Goal: Communication & Community: Participate in discussion

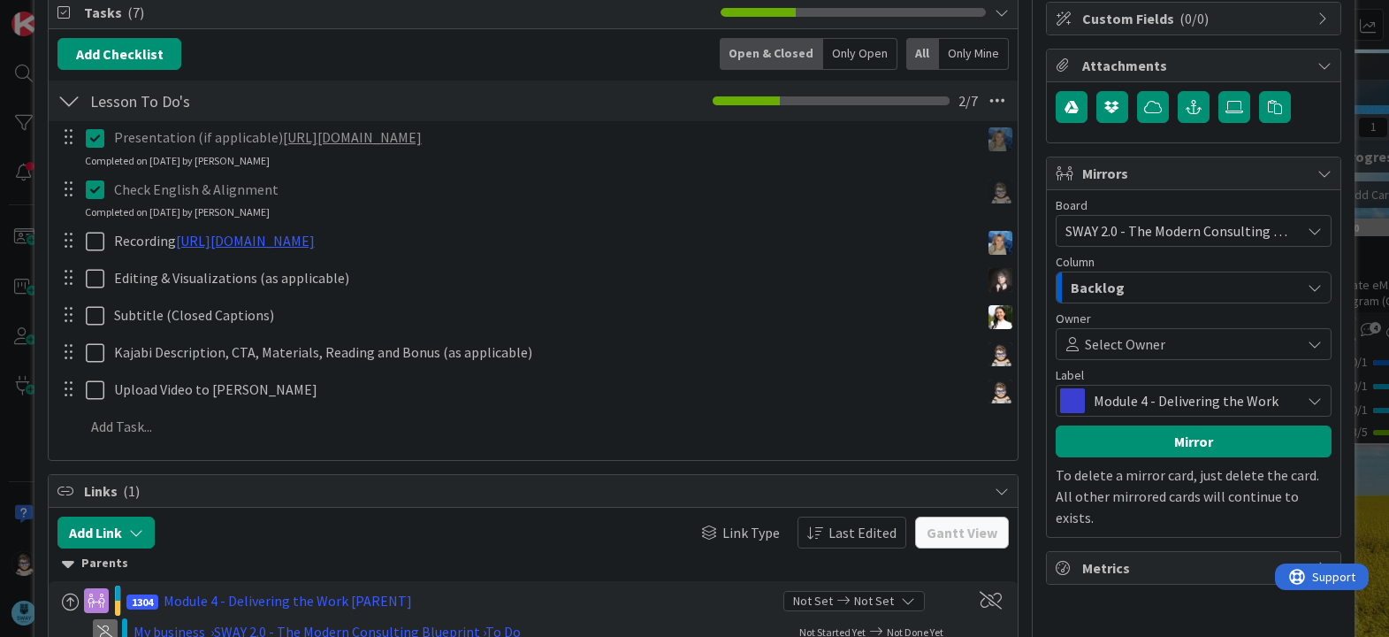
scroll to position [265, 0]
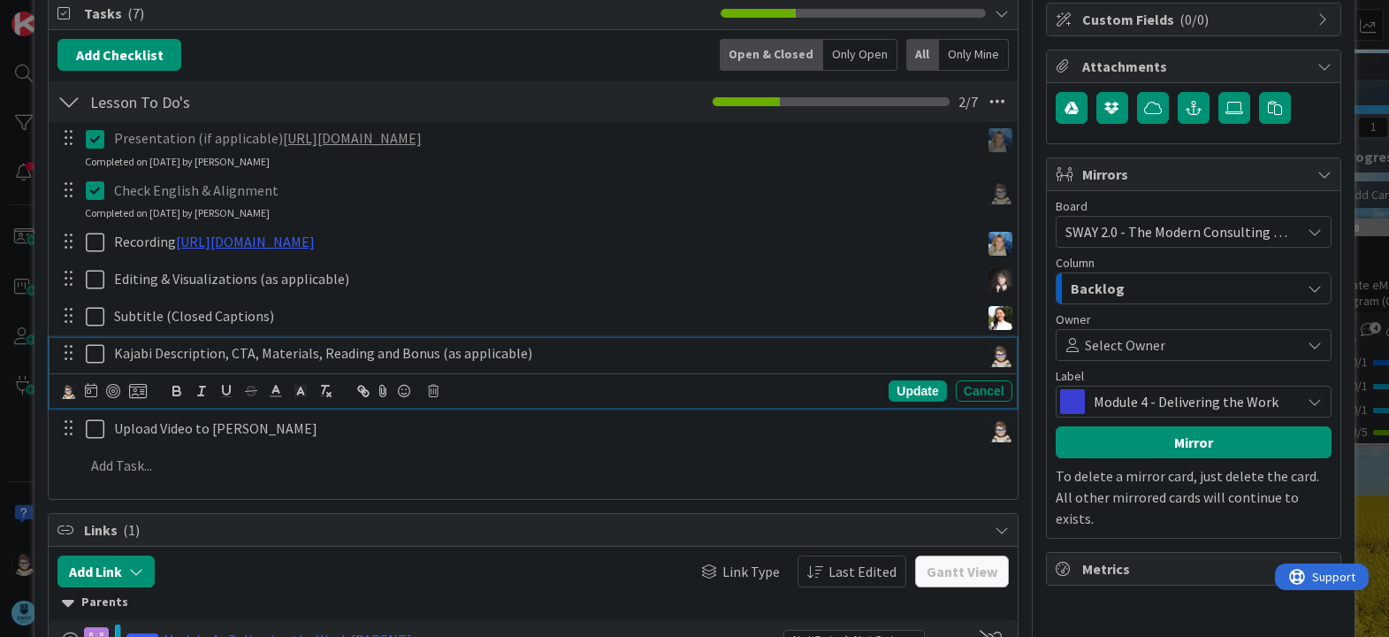
click at [94, 356] on icon at bounding box center [99, 353] width 27 height 21
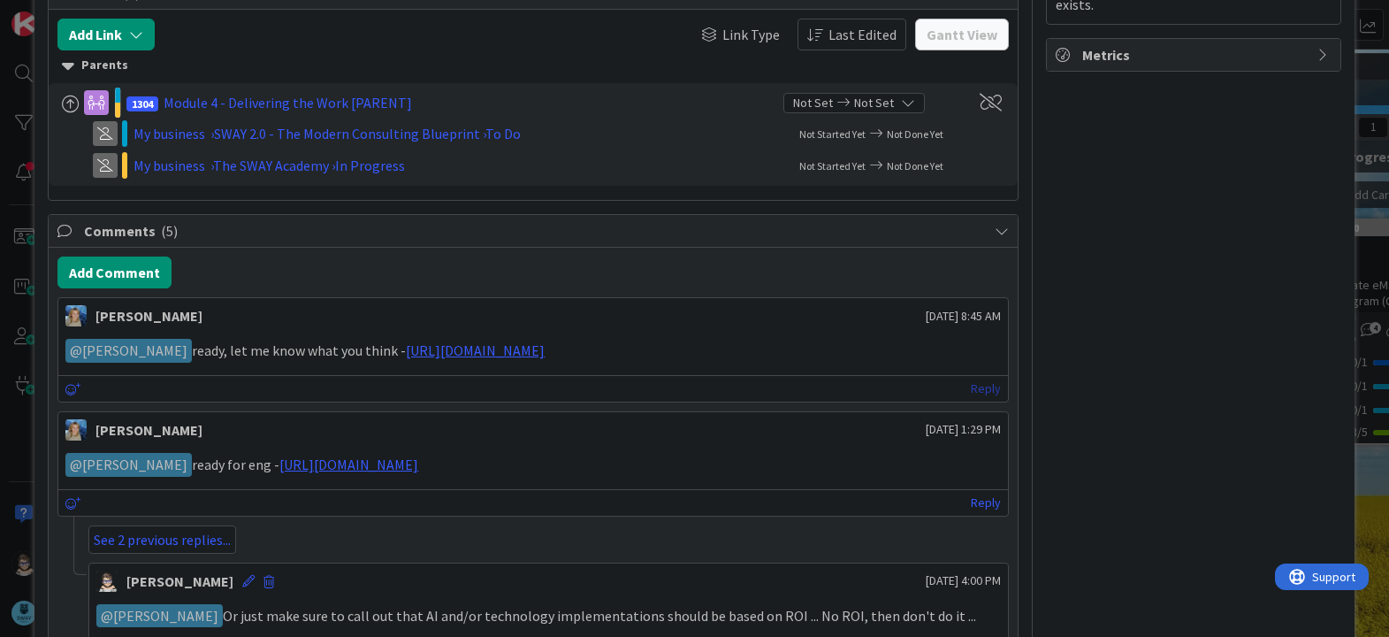
scroll to position [778, 0]
click at [971, 390] on link "Reply" at bounding box center [986, 390] width 30 height 22
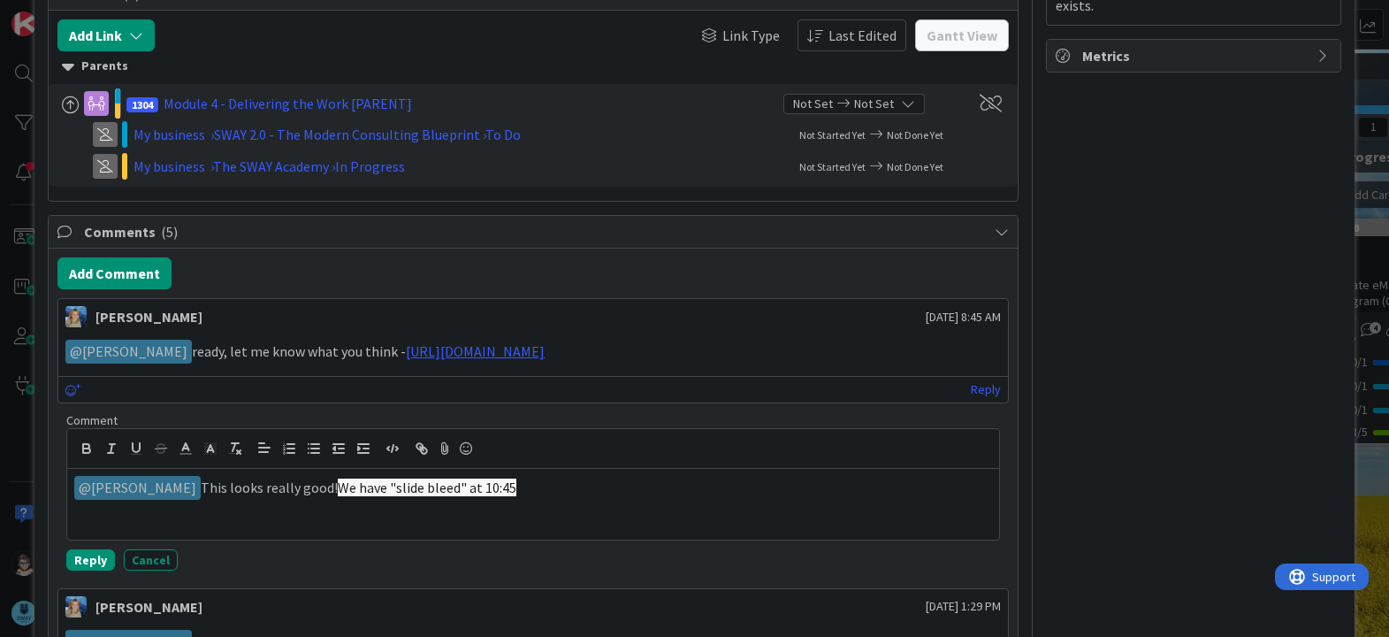
drag, startPoint x: 541, startPoint y: 486, endPoint x: 303, endPoint y: 490, distance: 237.9
click at [303, 490] on p "﻿ @ Marina Alex ﻿ This looks really good! We have "slide bleed" at 10:45" at bounding box center [532, 488] width 917 height 24
click at [237, 452] on icon "button" at bounding box center [235, 448] width 16 height 16
click at [352, 486] on p "﻿ @ Marina Alex ﻿ This looks really good! We have "slide bleed" at 10:45" at bounding box center [532, 488] width 917 height 24
click at [83, 563] on button "Reply" at bounding box center [90, 559] width 49 height 21
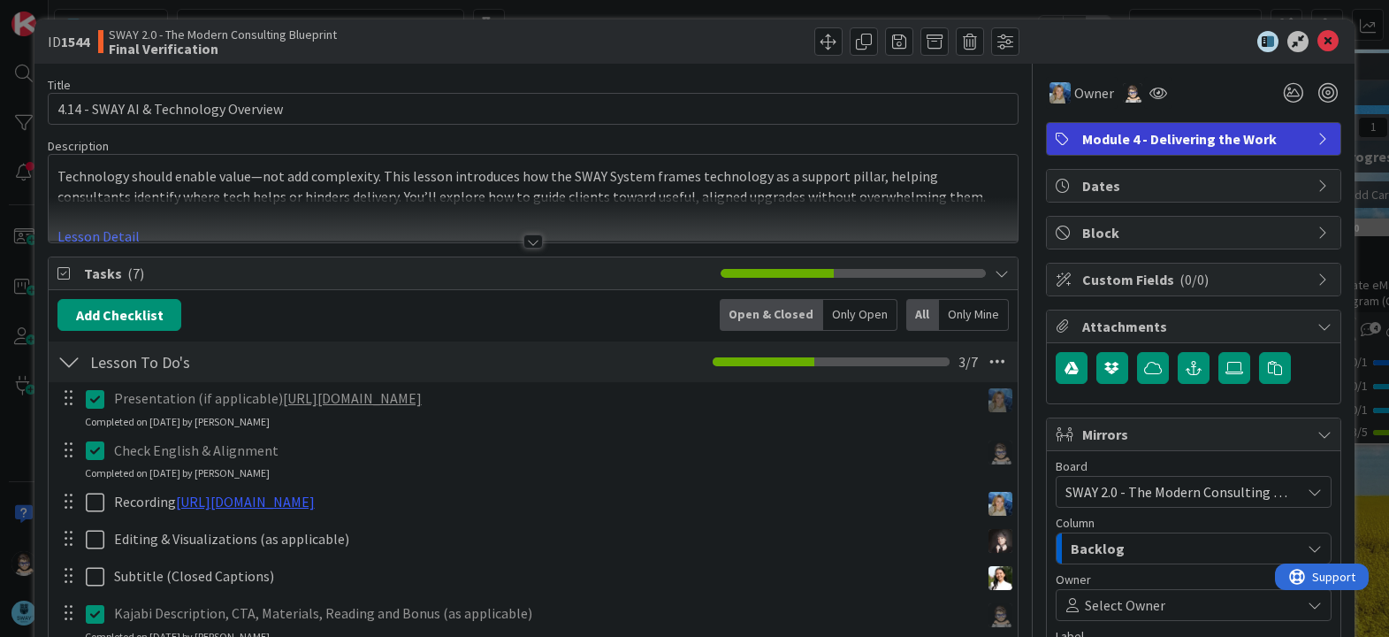
scroll to position [0, 0]
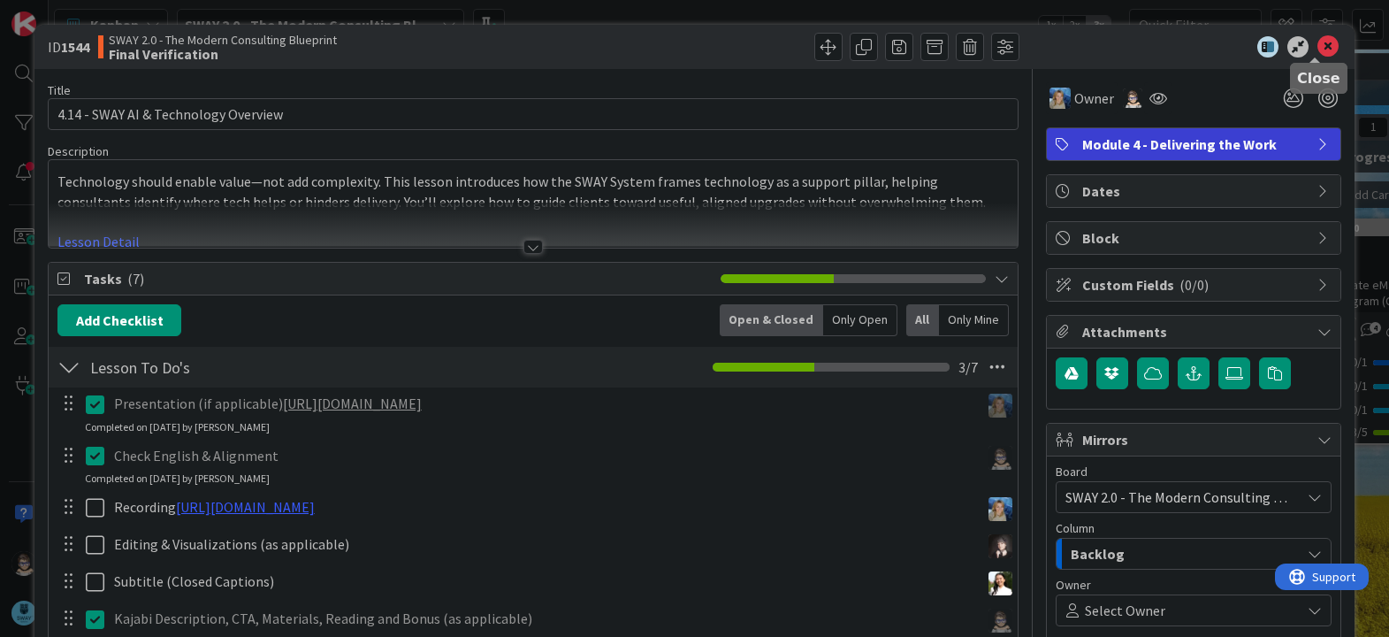
click at [1318, 49] on icon at bounding box center [1328, 46] width 21 height 21
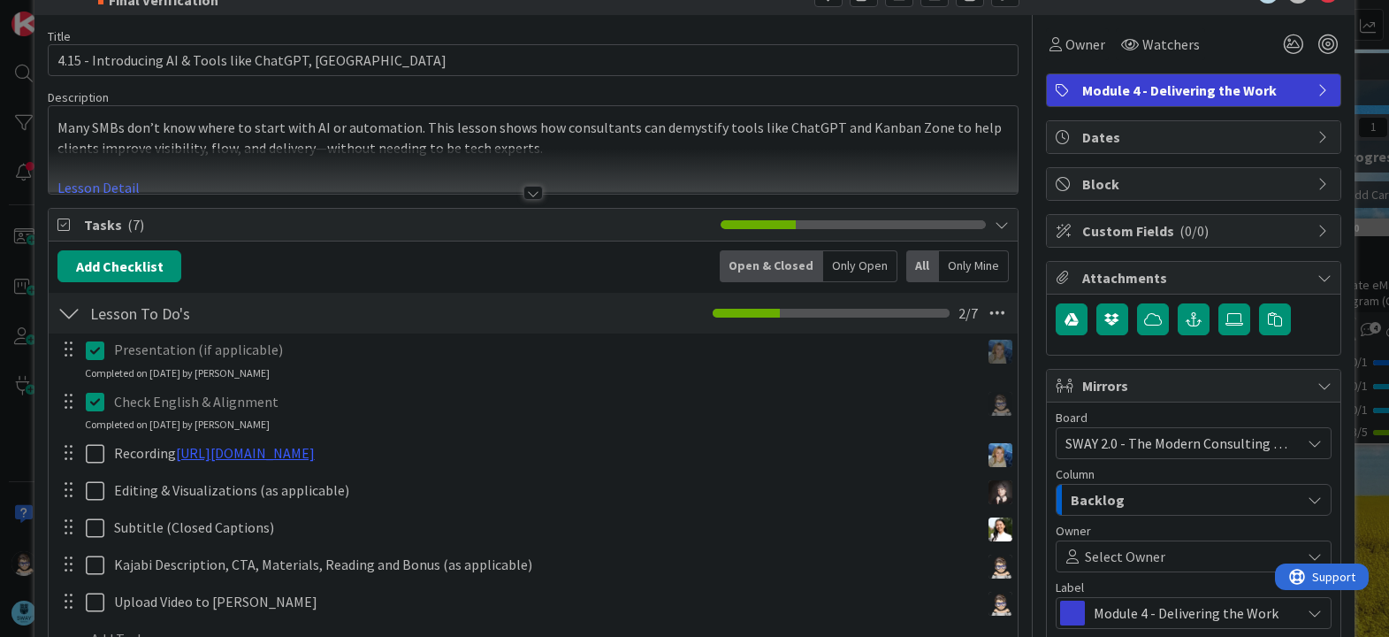
scroll to position [53, 0]
click at [524, 190] on div at bounding box center [533, 194] width 19 height 14
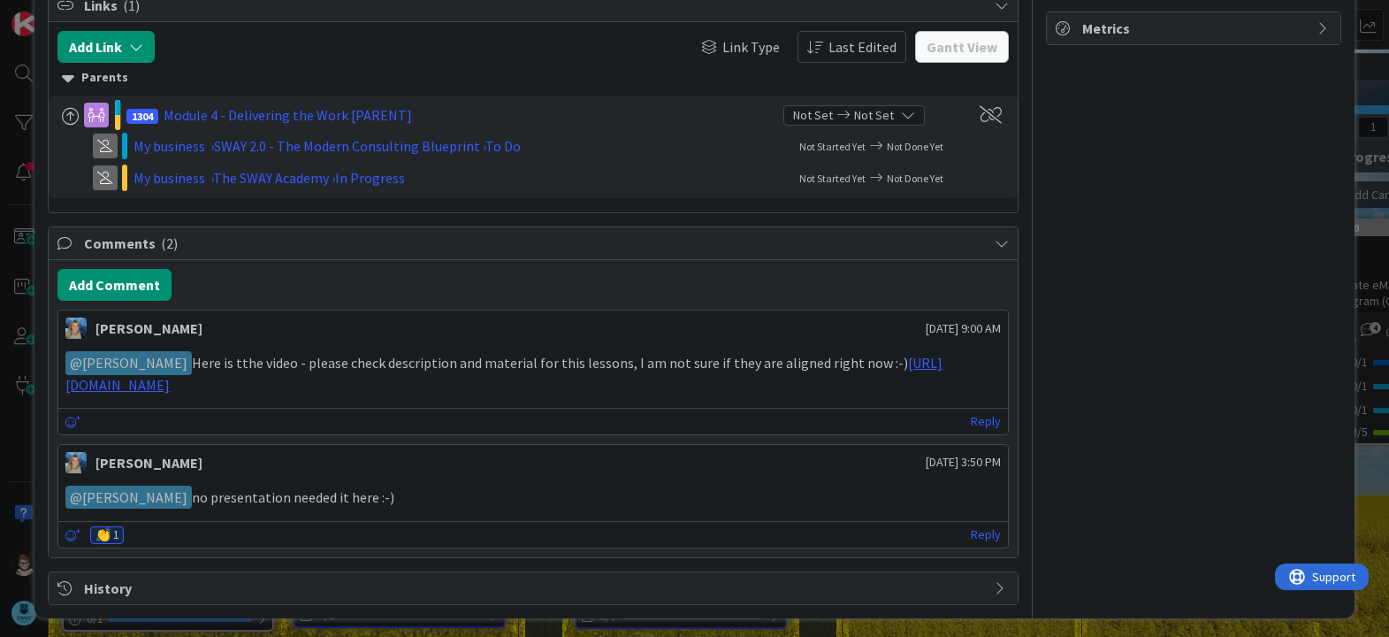
scroll to position [812, 0]
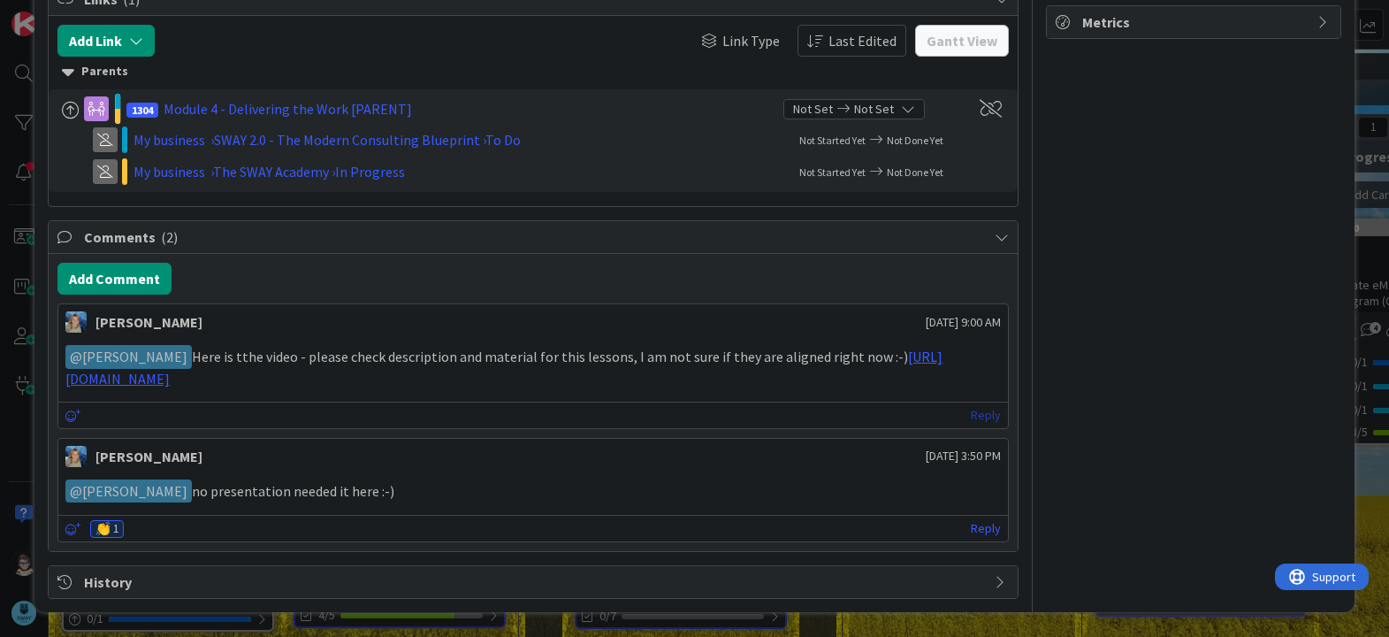
click at [971, 411] on link "Reply" at bounding box center [986, 415] width 30 height 22
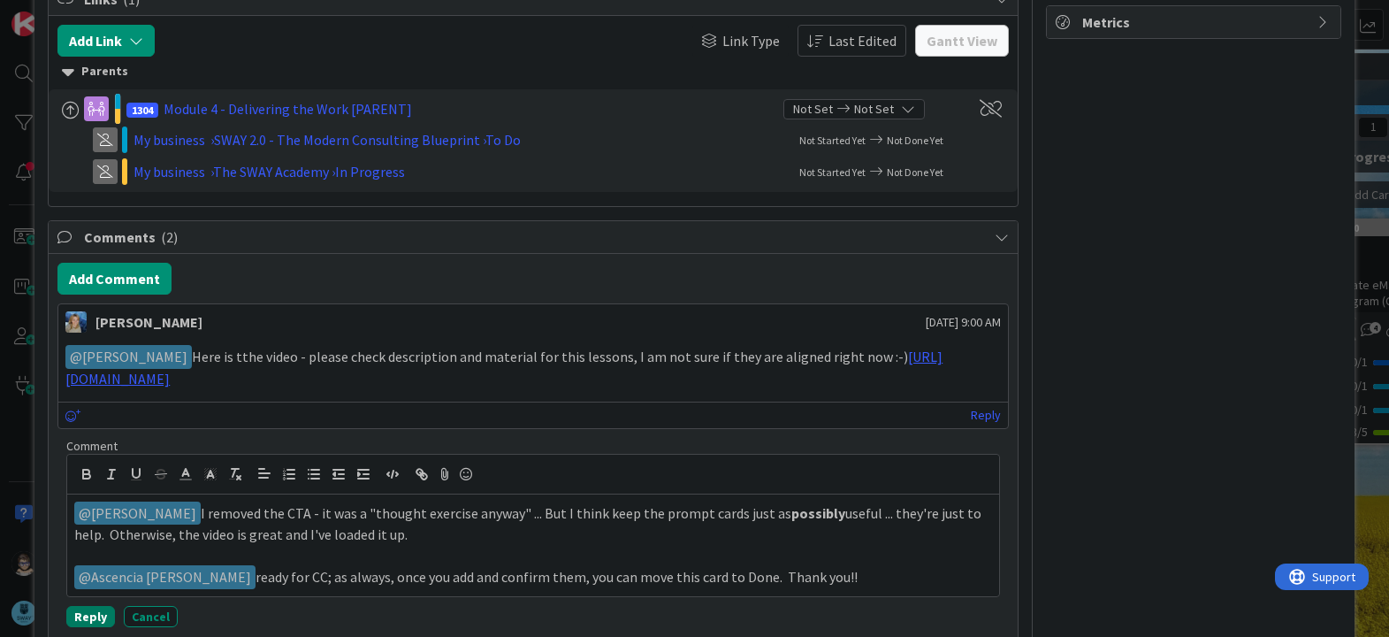
click at [86, 618] on button "Reply" at bounding box center [90, 616] width 49 height 21
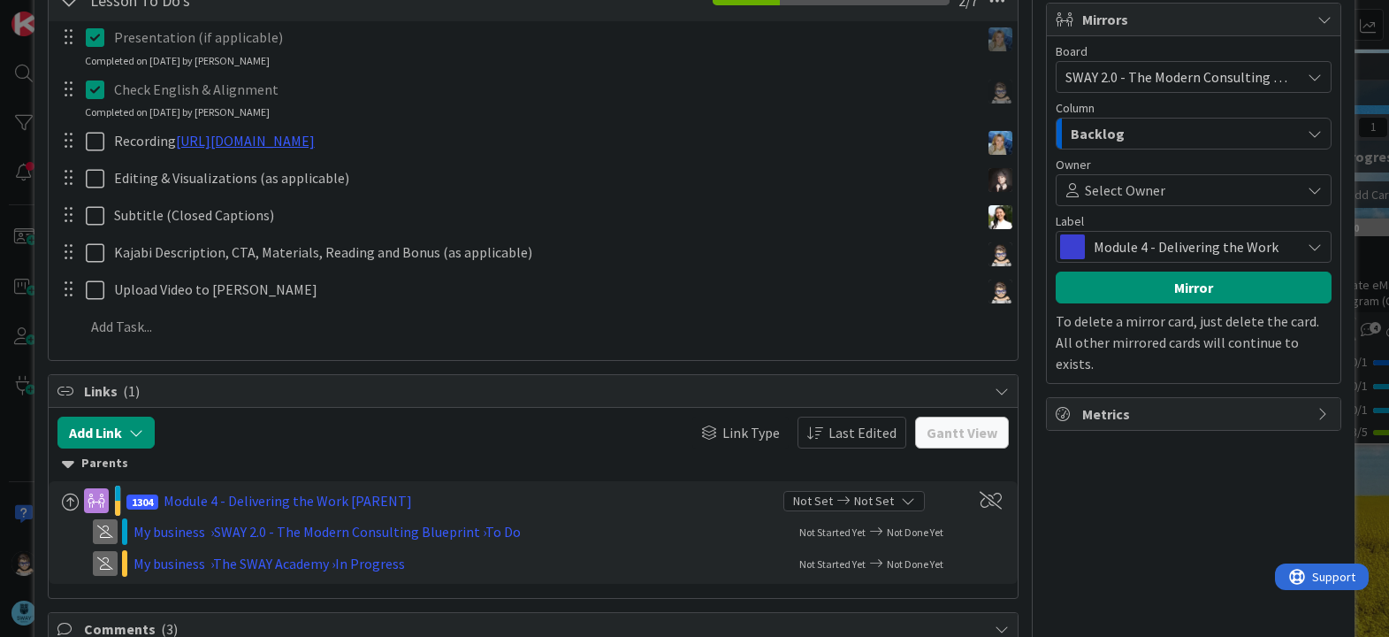
scroll to position [419, 0]
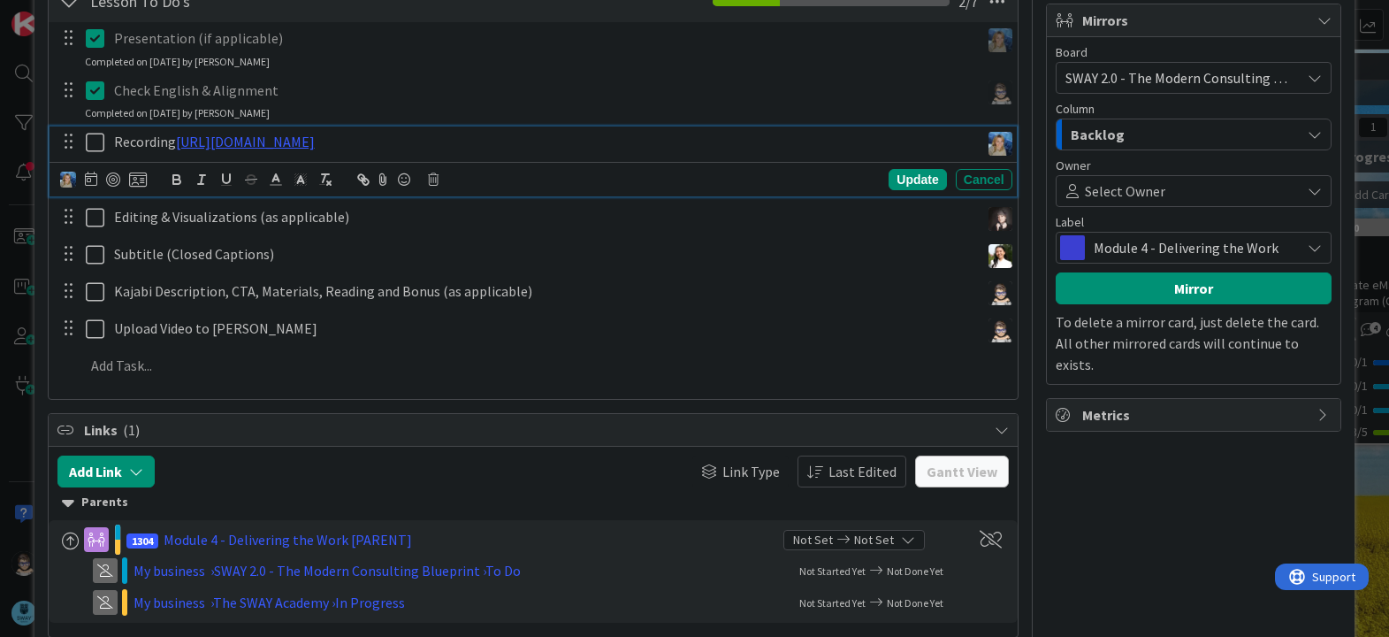
click at [90, 149] on icon at bounding box center [99, 142] width 27 height 21
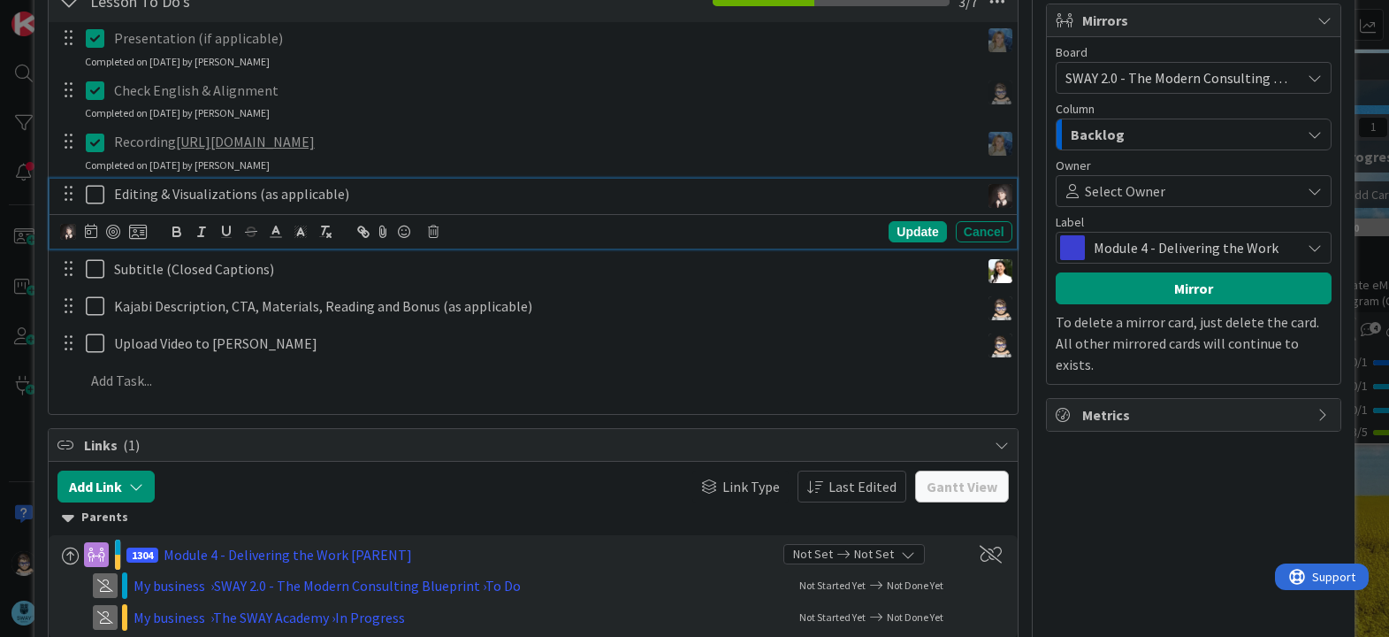
click at [92, 192] on icon at bounding box center [99, 194] width 27 height 21
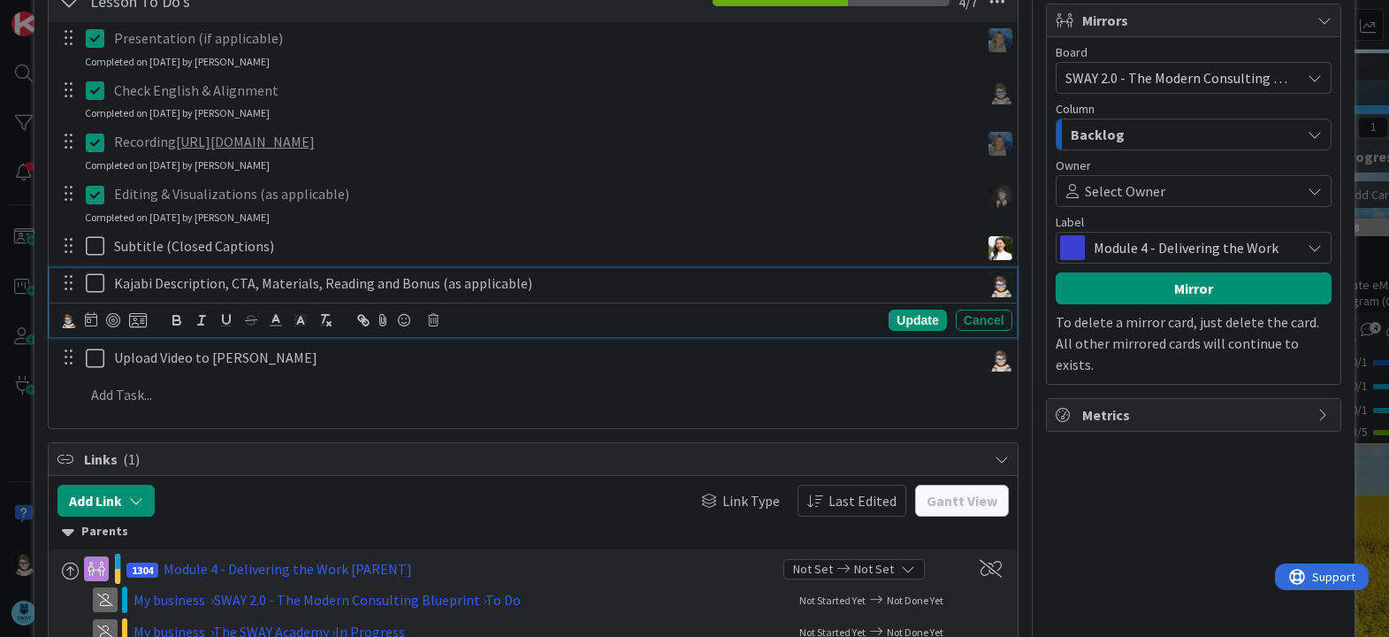
click at [90, 287] on icon at bounding box center [99, 282] width 27 height 21
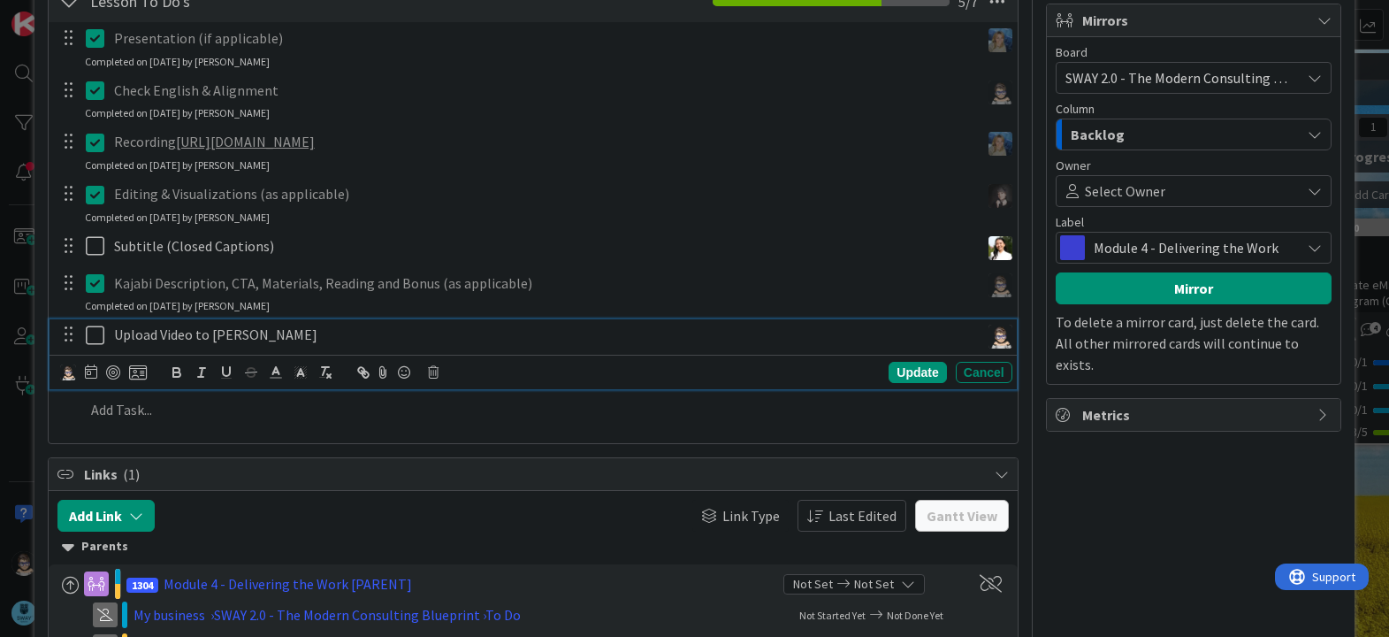
click at [89, 333] on icon at bounding box center [99, 335] width 27 height 21
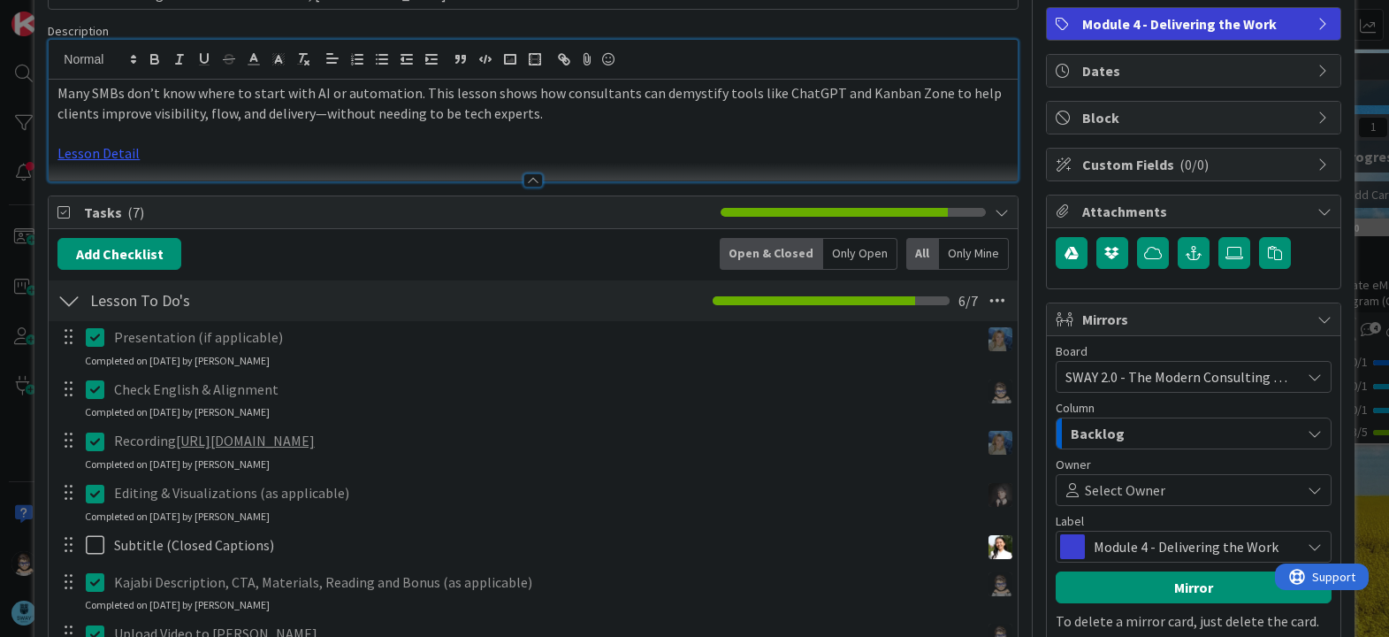
scroll to position [0, 0]
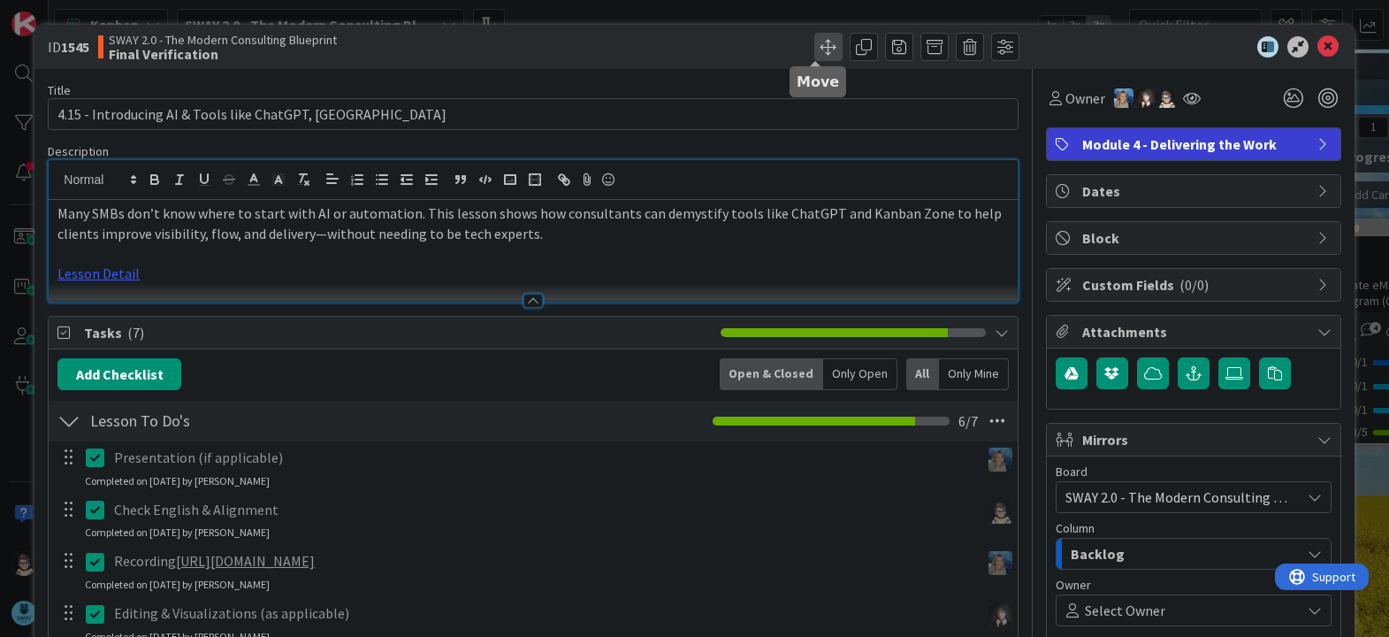
click at [815, 51] on span at bounding box center [829, 47] width 28 height 28
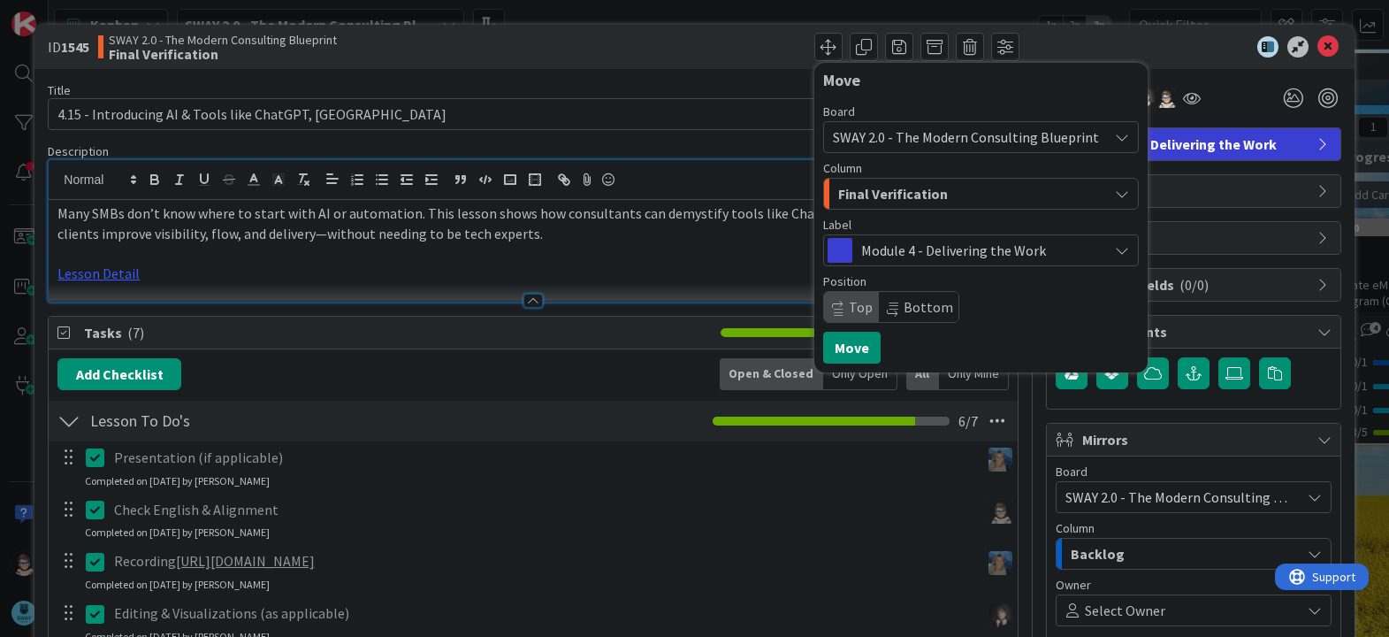
click at [903, 189] on span "Final Verification" at bounding box center [893, 193] width 110 height 23
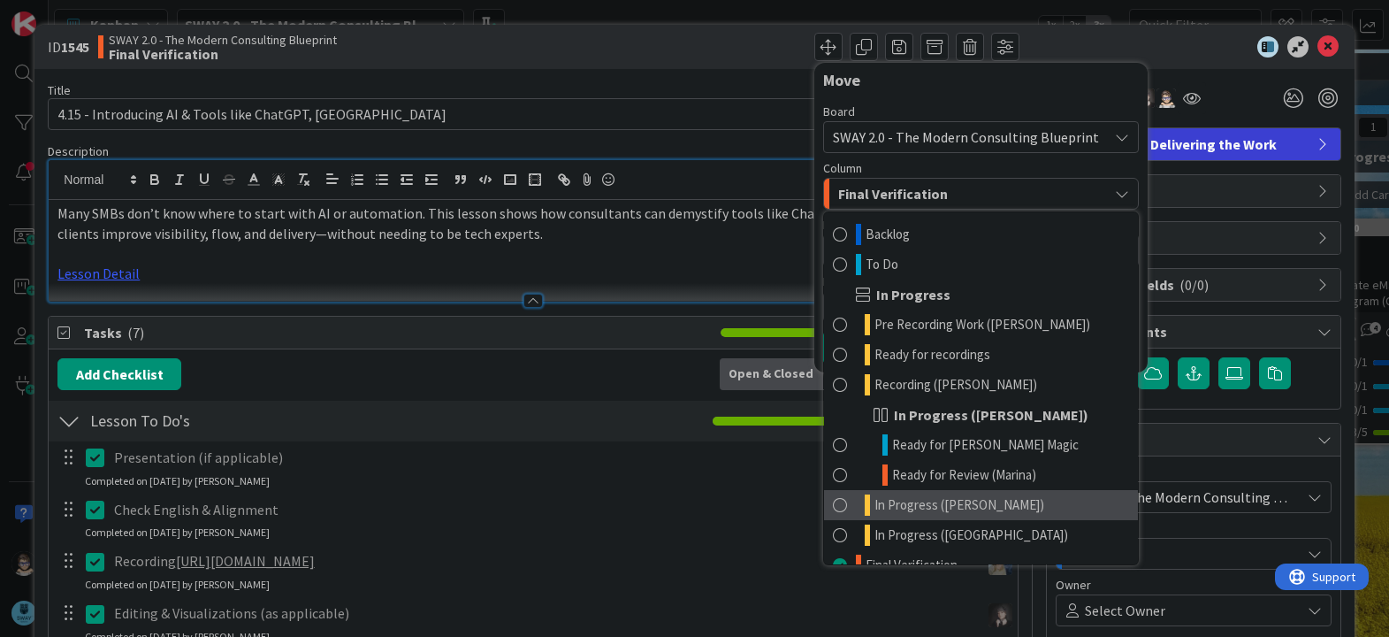
click at [968, 504] on link "In Progress ([PERSON_NAME])" at bounding box center [981, 505] width 314 height 30
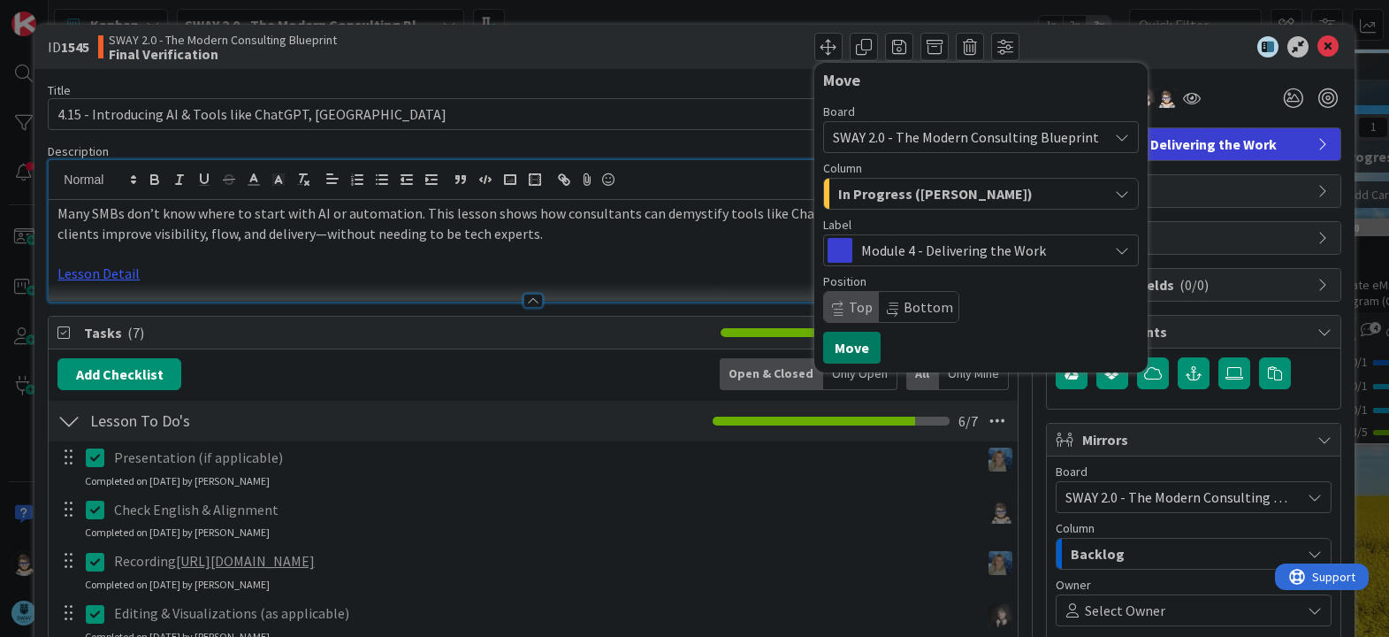
click at [843, 344] on button "Move" at bounding box center [851, 348] width 57 height 32
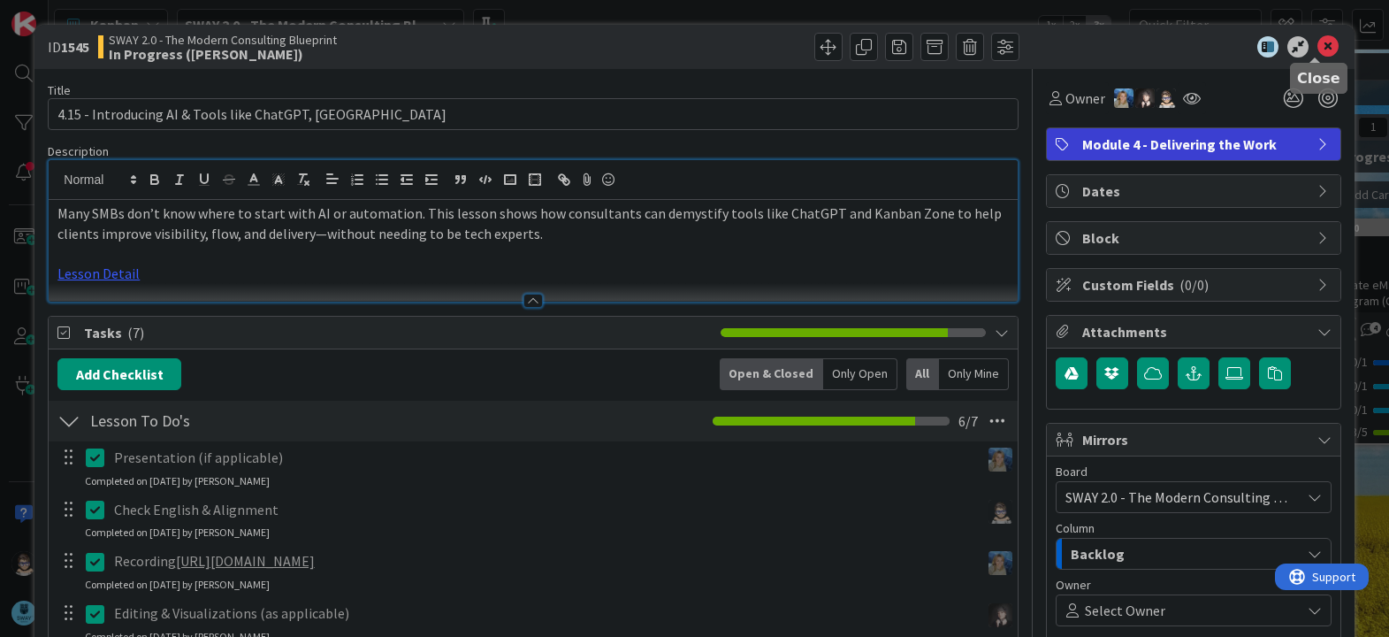
click at [1318, 39] on icon at bounding box center [1328, 46] width 21 height 21
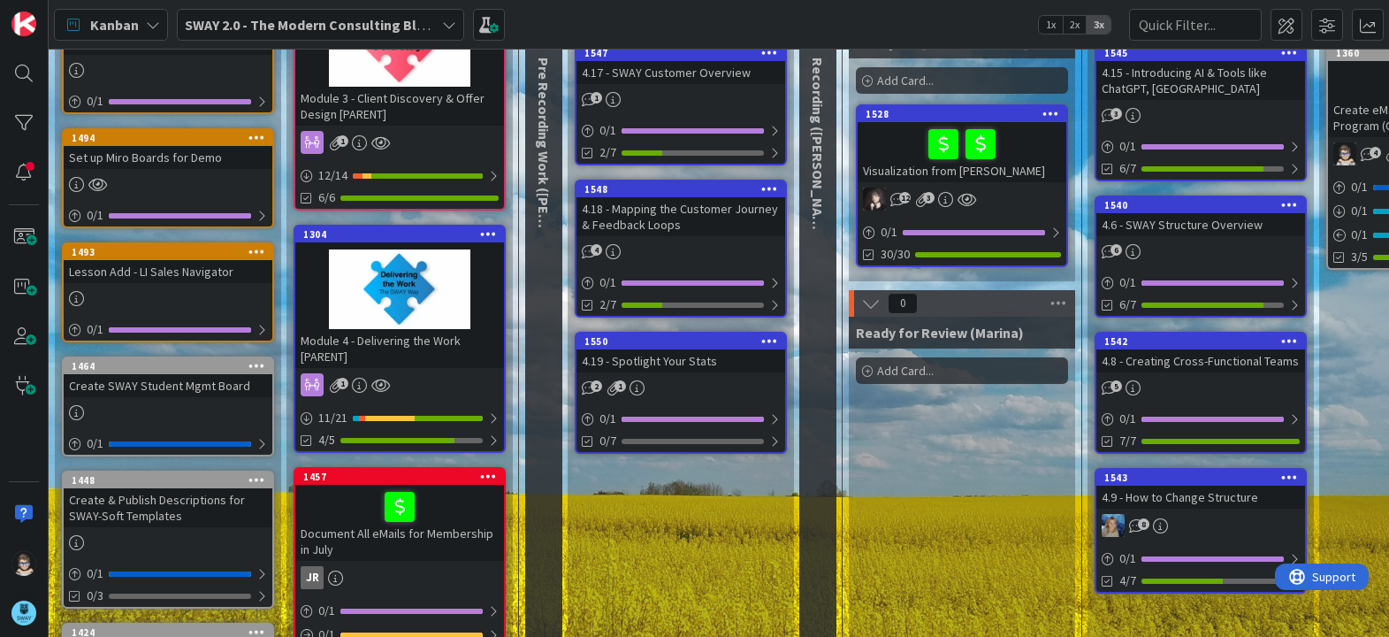
scroll to position [176, 0]
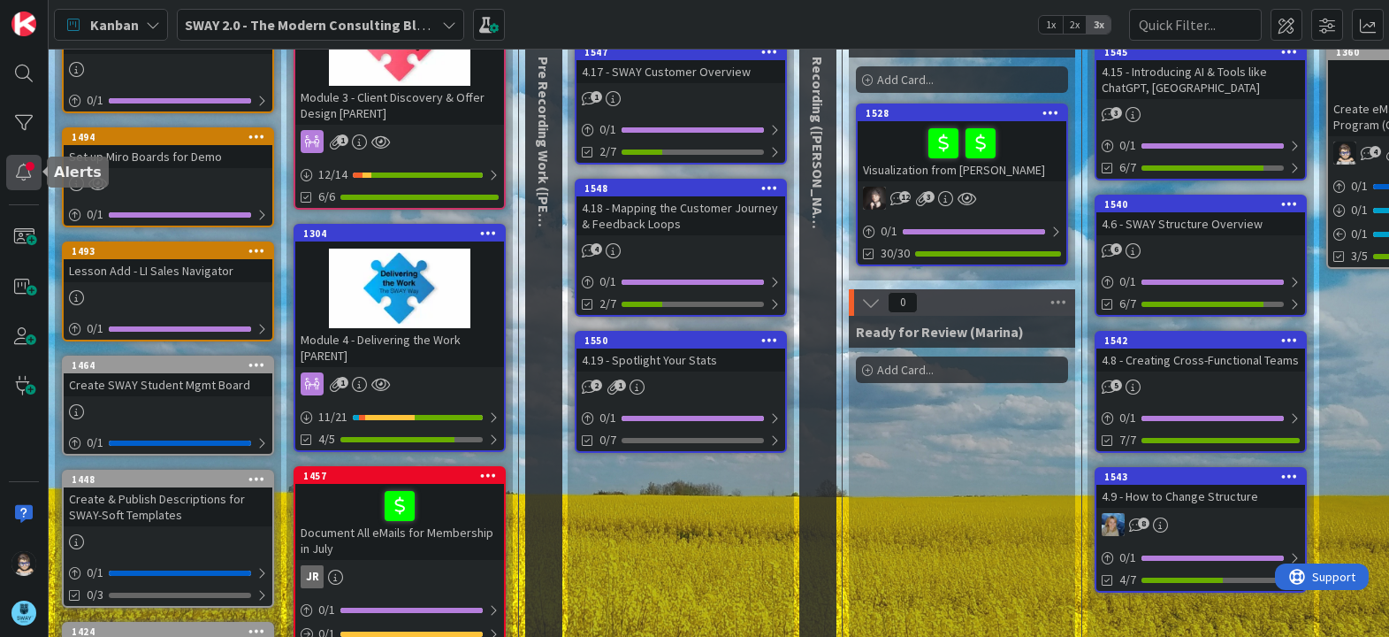
click at [25, 173] on div at bounding box center [23, 172] width 35 height 35
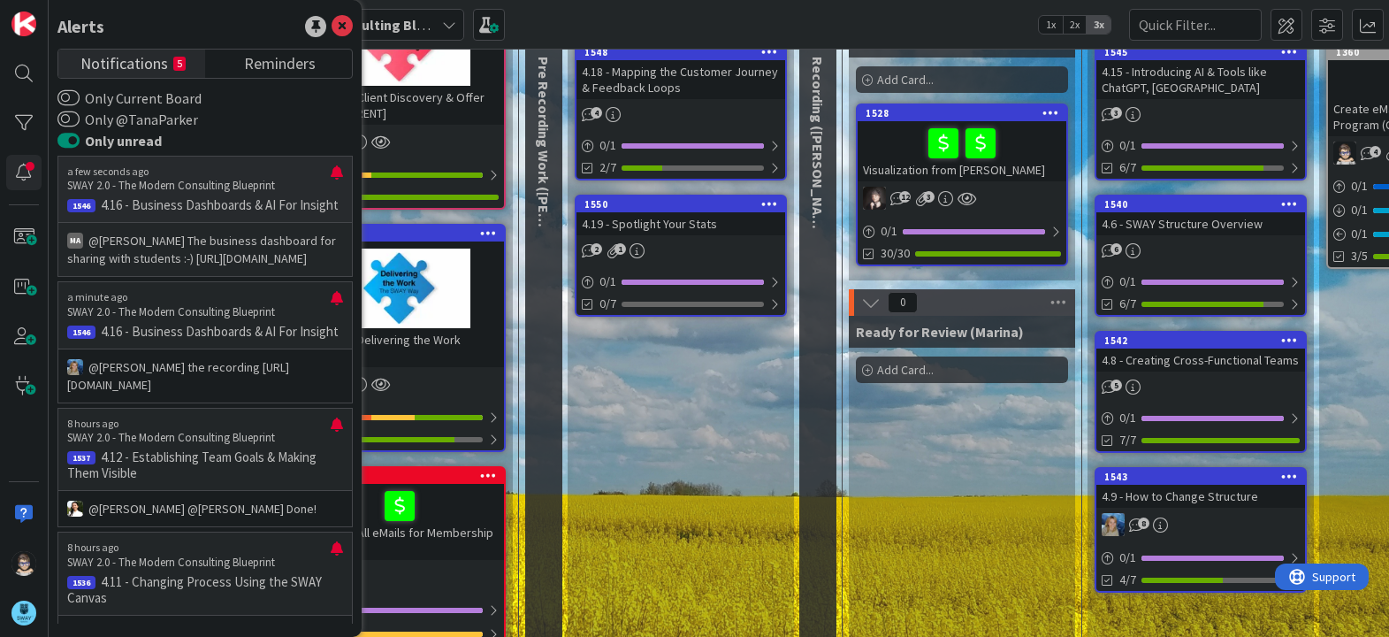
drag, startPoint x: 248, startPoint y: 296, endPoint x: 227, endPoint y: 253, distance: 47.9
drag, startPoint x: 227, startPoint y: 253, endPoint x: 206, endPoint y: 207, distance: 50.7
click at [206, 207] on p "4.16 - Business Dashboards & AI For Insight" at bounding box center [205, 205] width 276 height 16
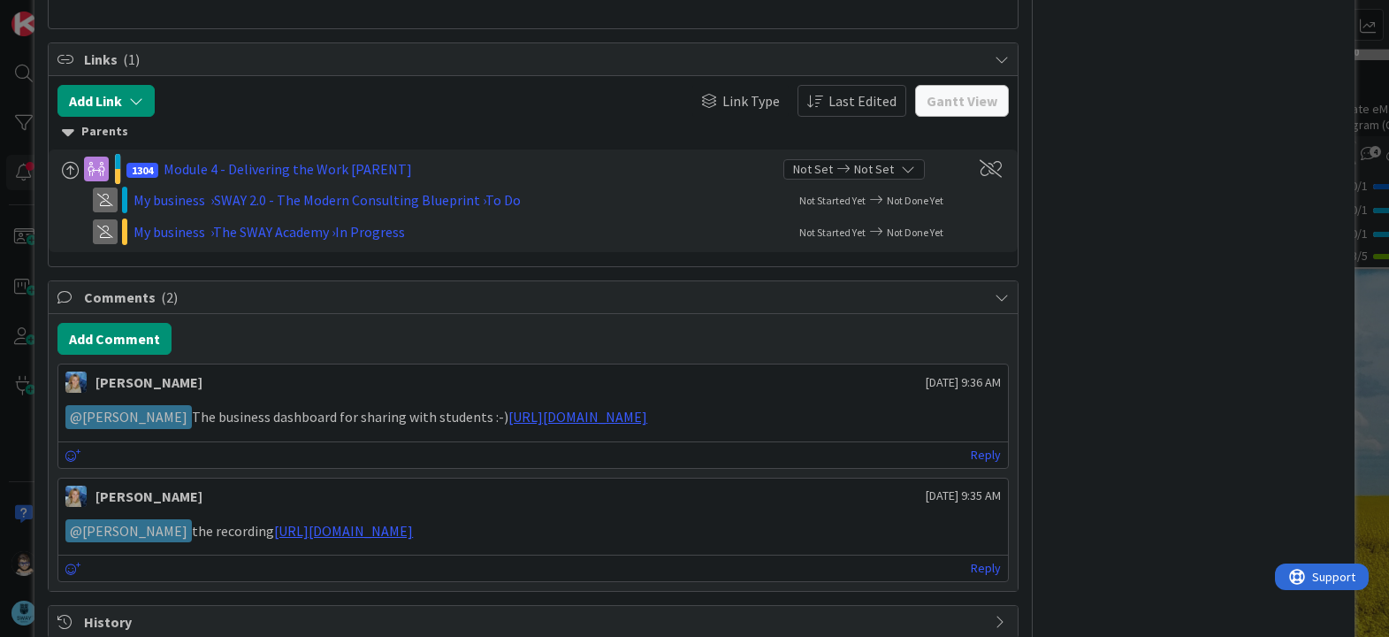
scroll to position [729, 0]
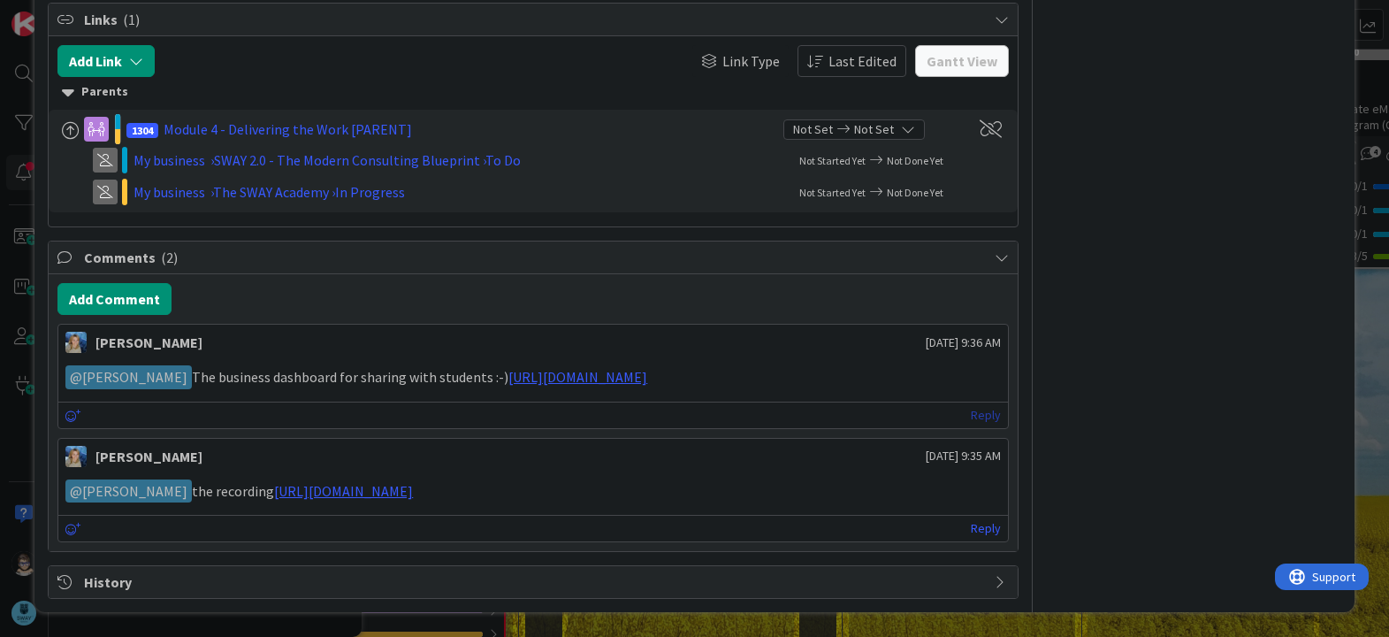
click at [971, 415] on link "Reply" at bounding box center [986, 415] width 30 height 22
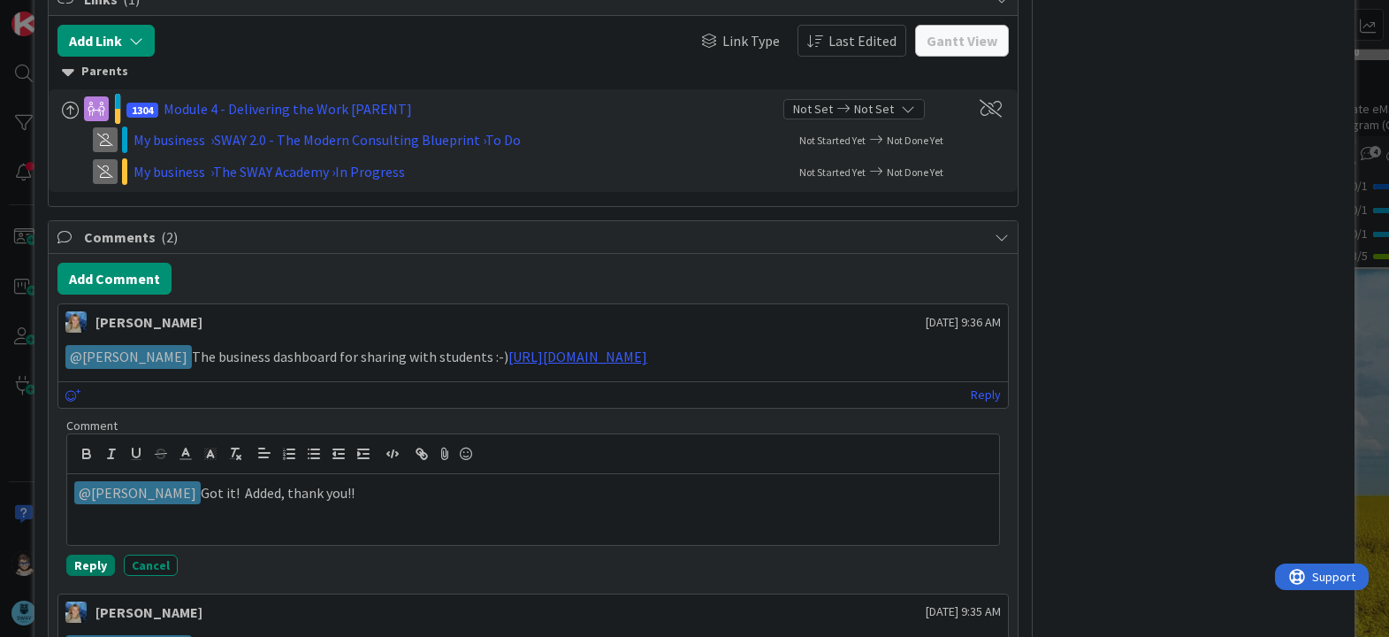
click at [91, 576] on button "Reply" at bounding box center [90, 565] width 49 height 21
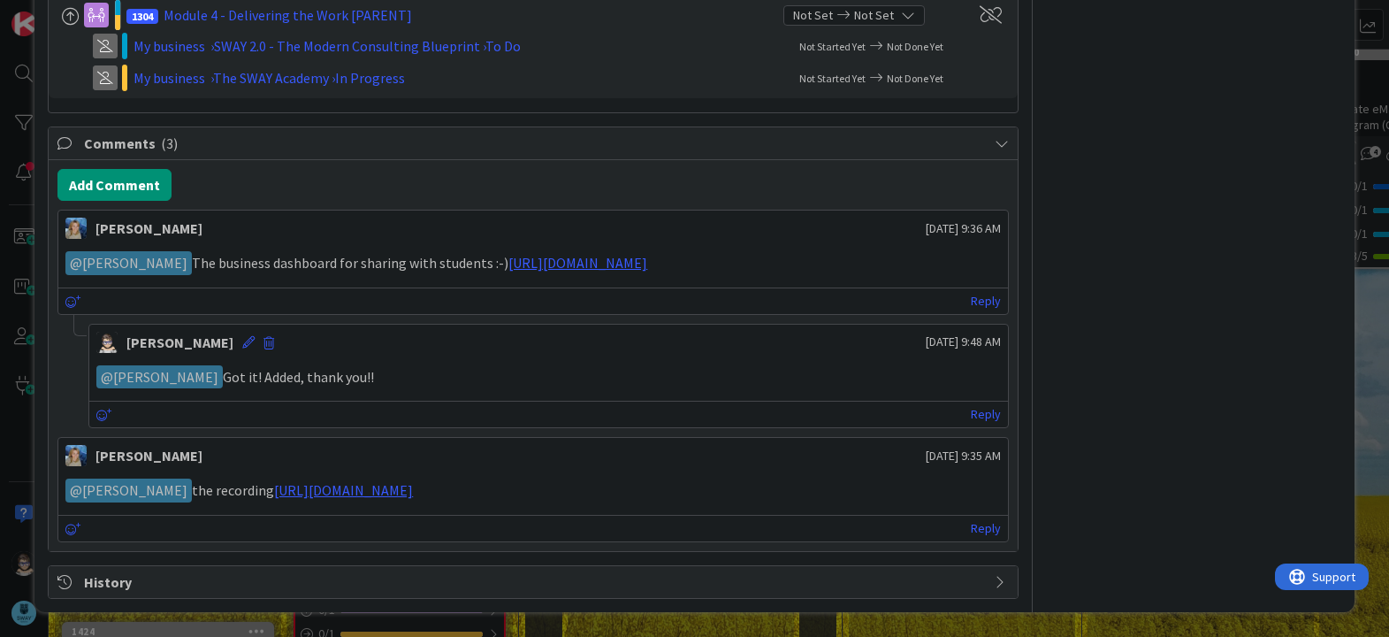
scroll to position [843, 0]
click at [413, 494] on link "https://www.veed.io/view/5d23bd04-4f8f-4bb5-b027-7ba790693b0b?panel=share" at bounding box center [343, 490] width 139 height 18
click at [971, 533] on link "Reply" at bounding box center [986, 528] width 30 height 22
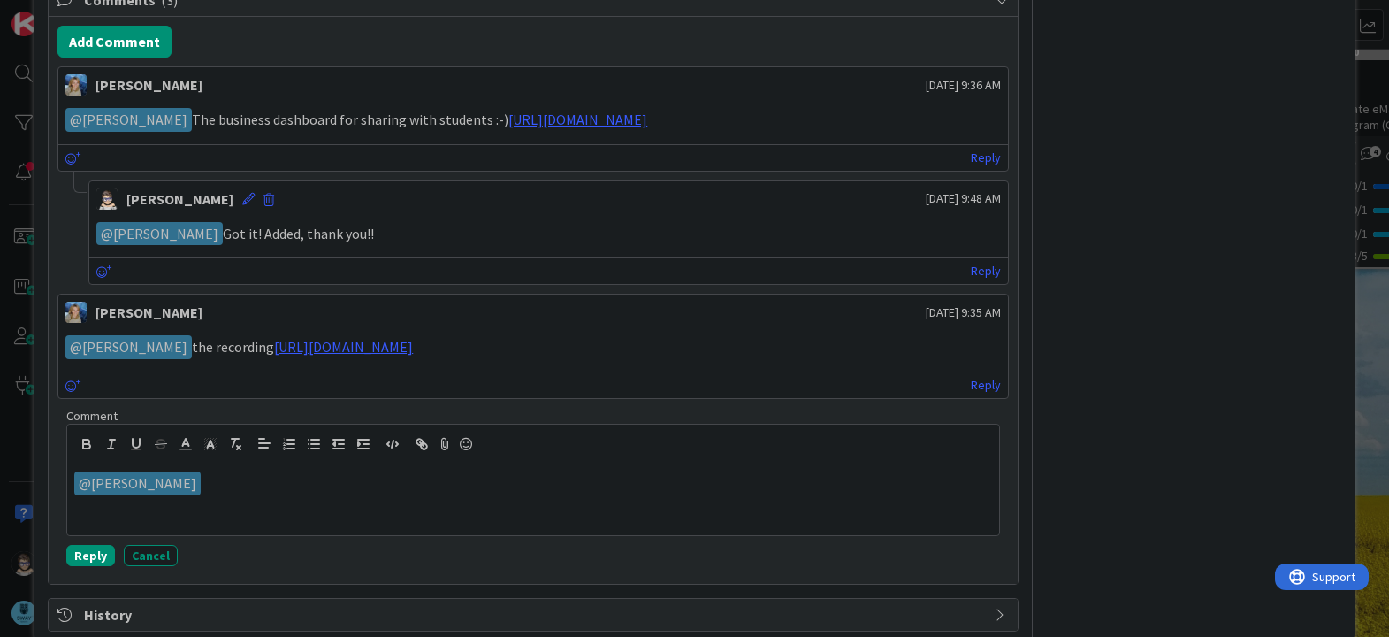
scroll to position [1019, 0]
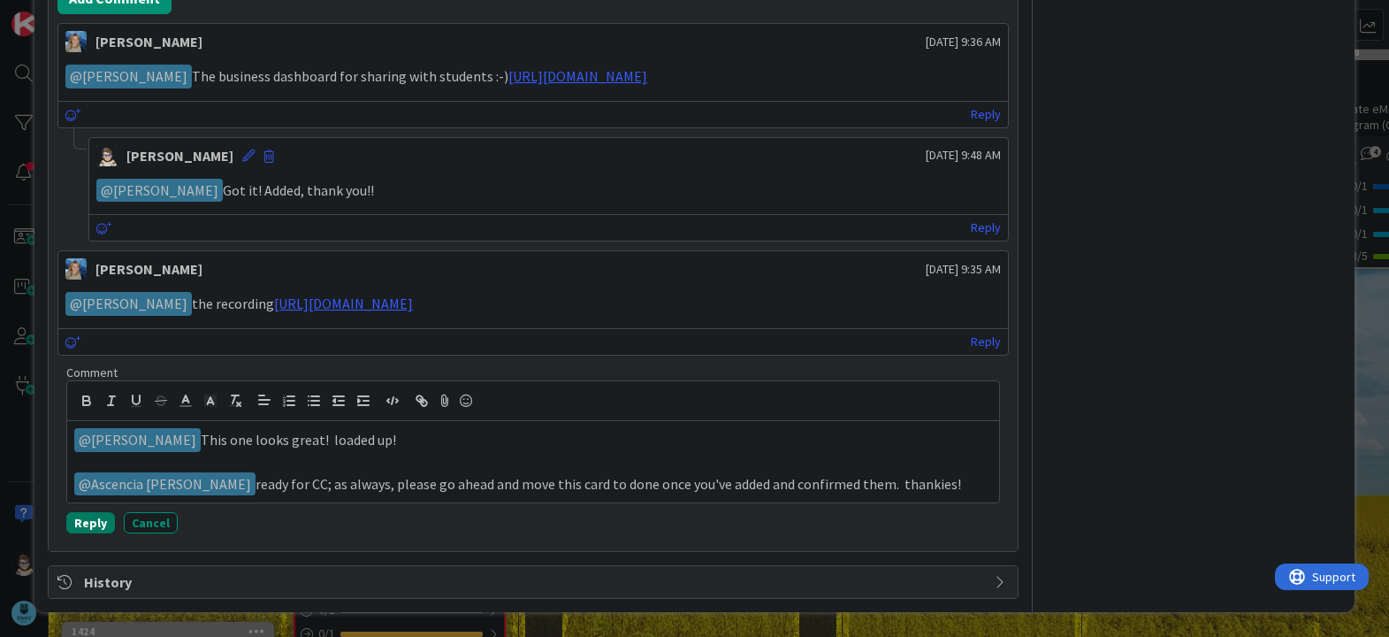
click at [95, 533] on button "Reply" at bounding box center [90, 522] width 49 height 21
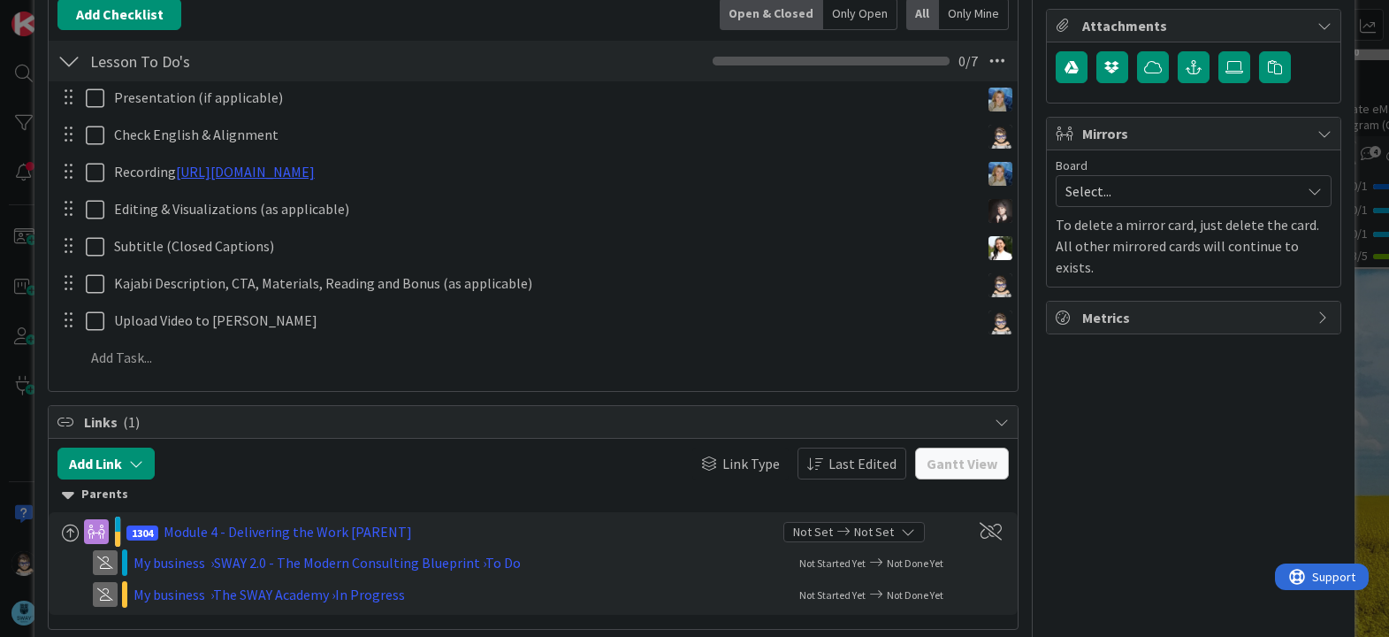
scroll to position [0, 0]
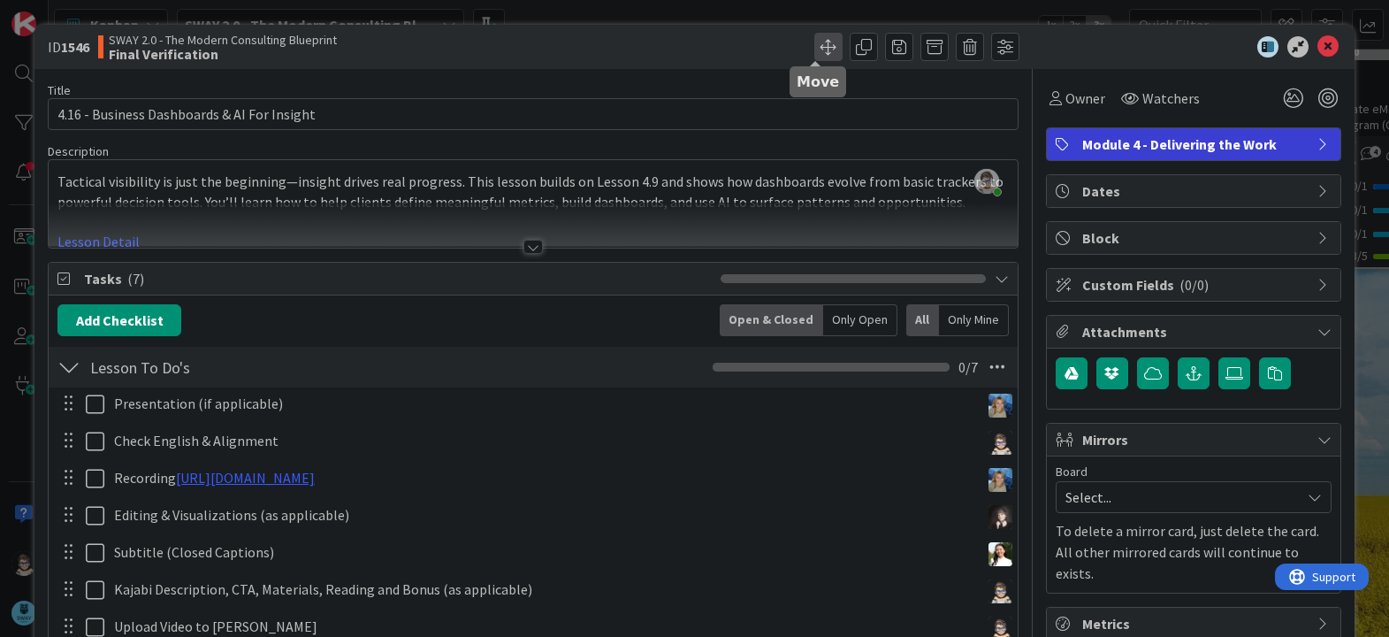
click at [815, 50] on span at bounding box center [829, 47] width 28 height 28
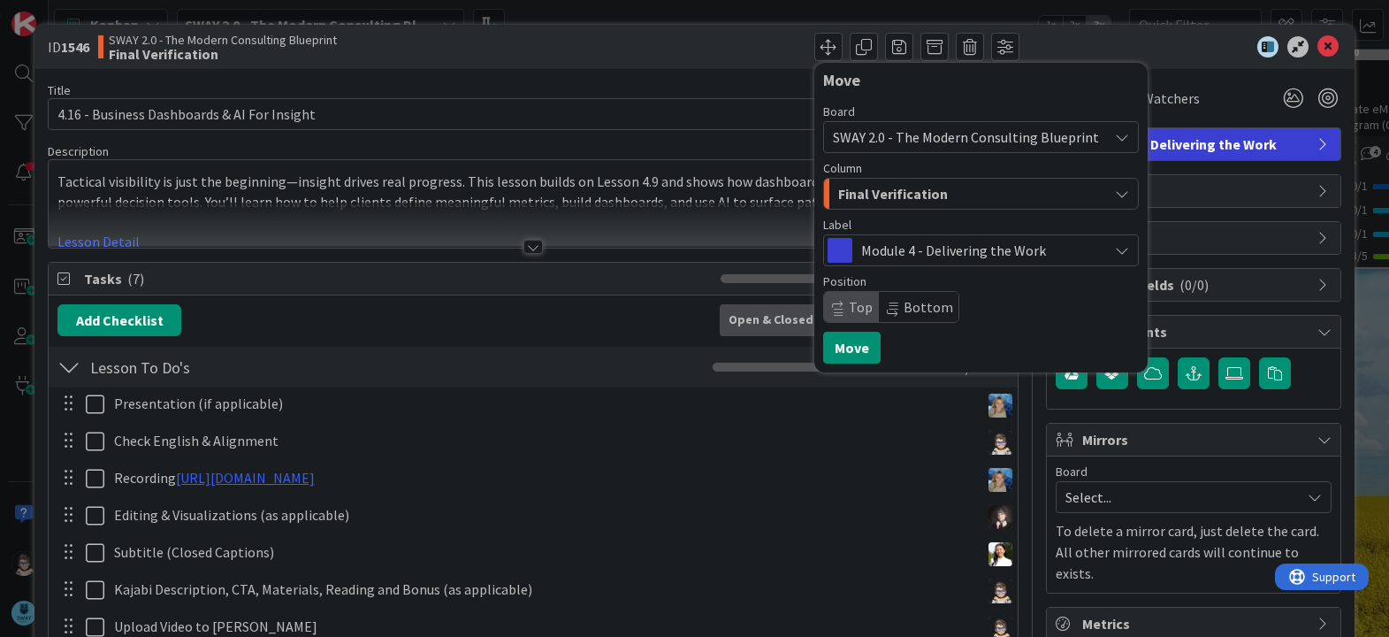
click at [905, 189] on span "Final Verification" at bounding box center [893, 193] width 110 height 23
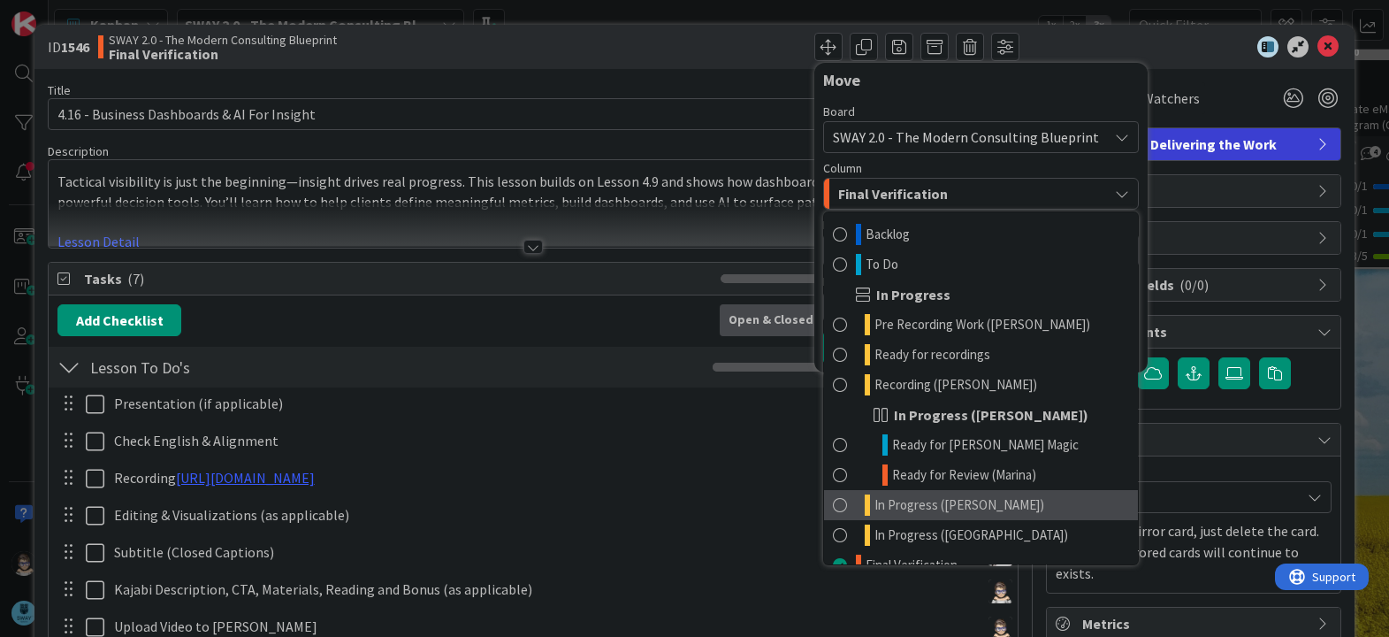
click at [1009, 504] on link "In Progress ([PERSON_NAME])" at bounding box center [981, 505] width 314 height 30
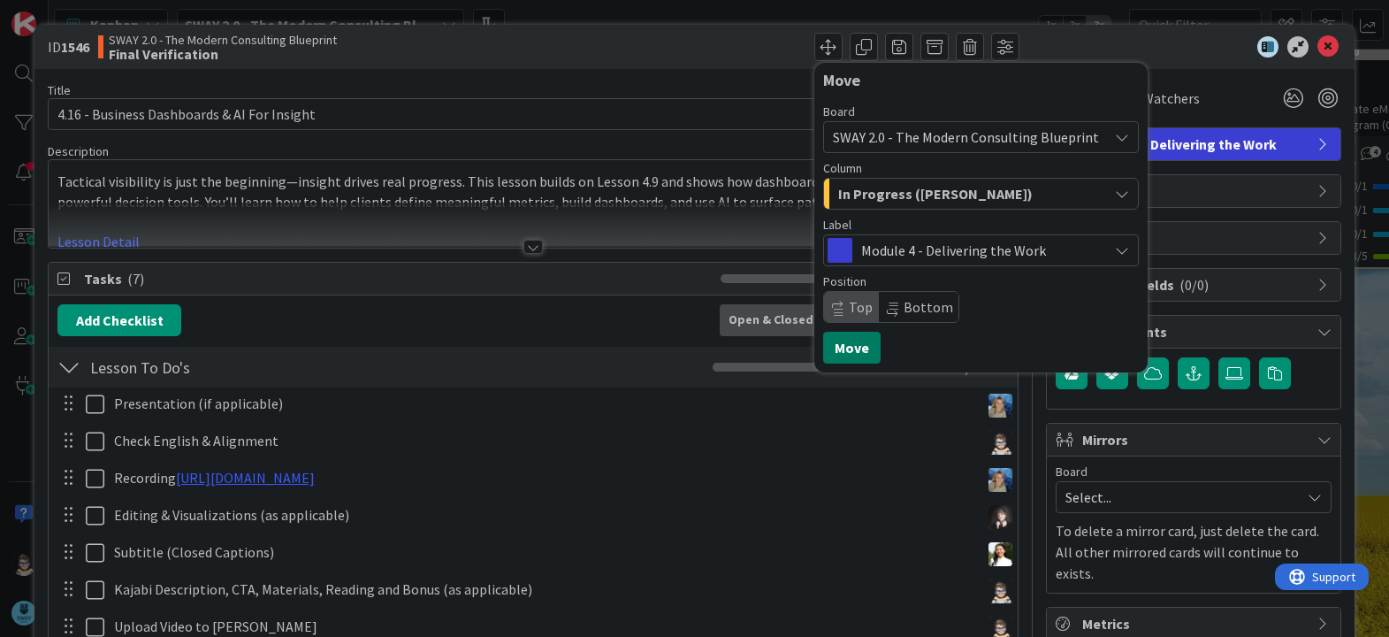
click at [840, 351] on button "Move" at bounding box center [851, 348] width 57 height 32
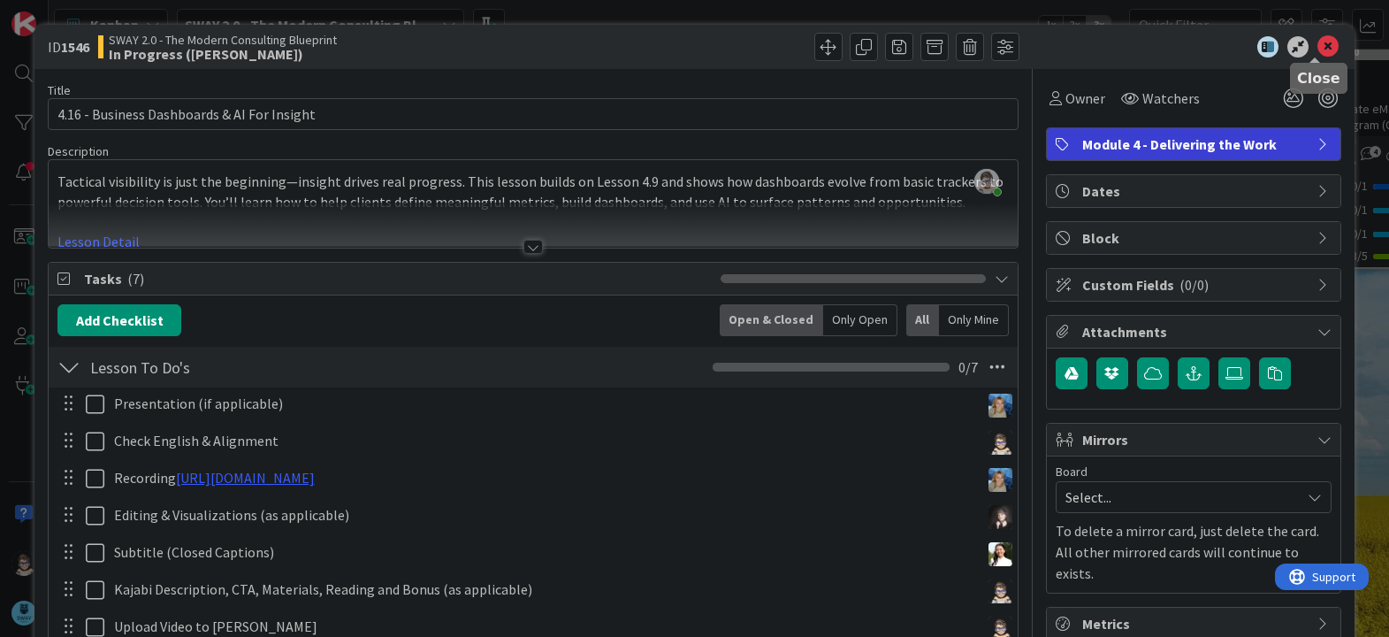
click at [1318, 51] on icon at bounding box center [1328, 46] width 21 height 21
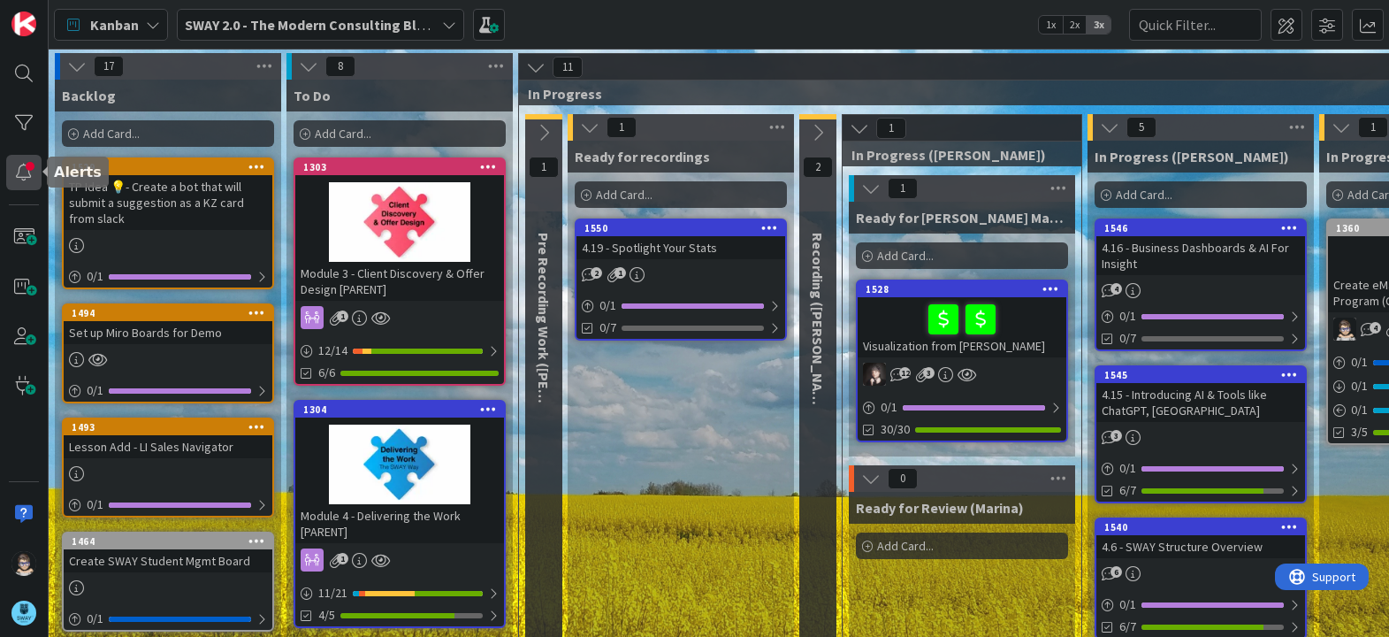
click at [24, 184] on div at bounding box center [23, 172] width 35 height 35
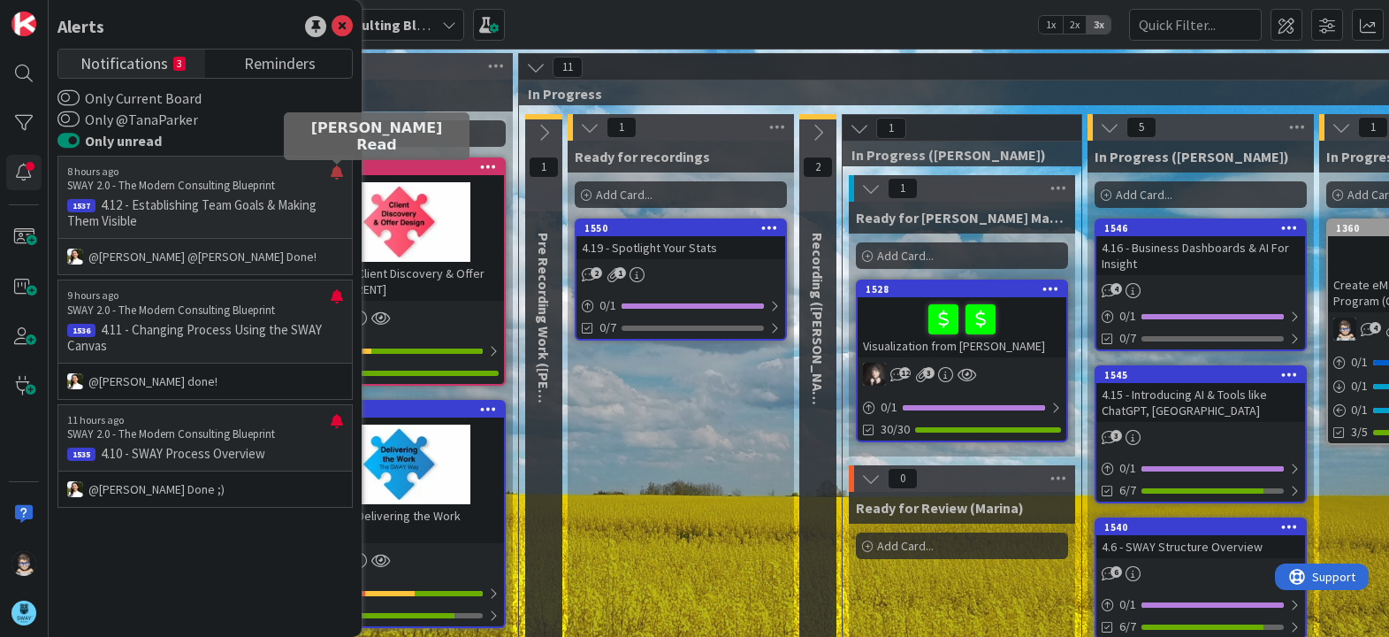
click at [335, 175] on div at bounding box center [337, 179] width 12 height 28
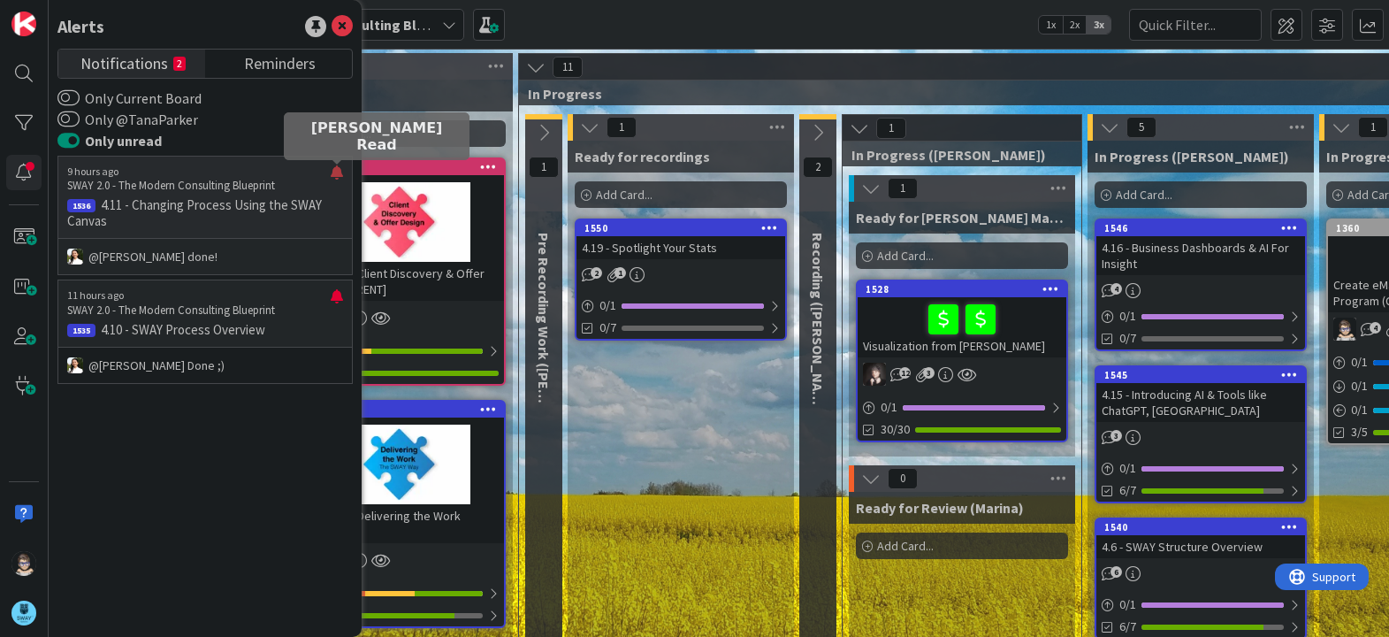
click at [337, 172] on div at bounding box center [337, 179] width 12 height 28
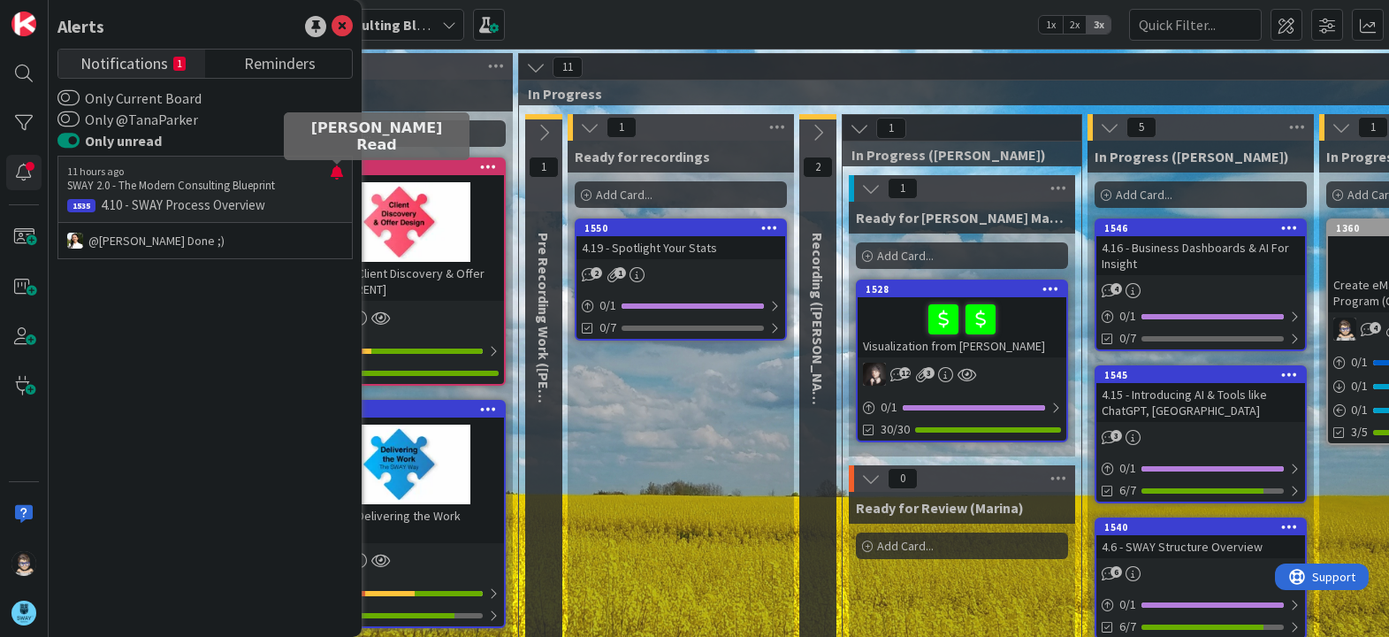
click at [337, 172] on div at bounding box center [337, 179] width 12 height 28
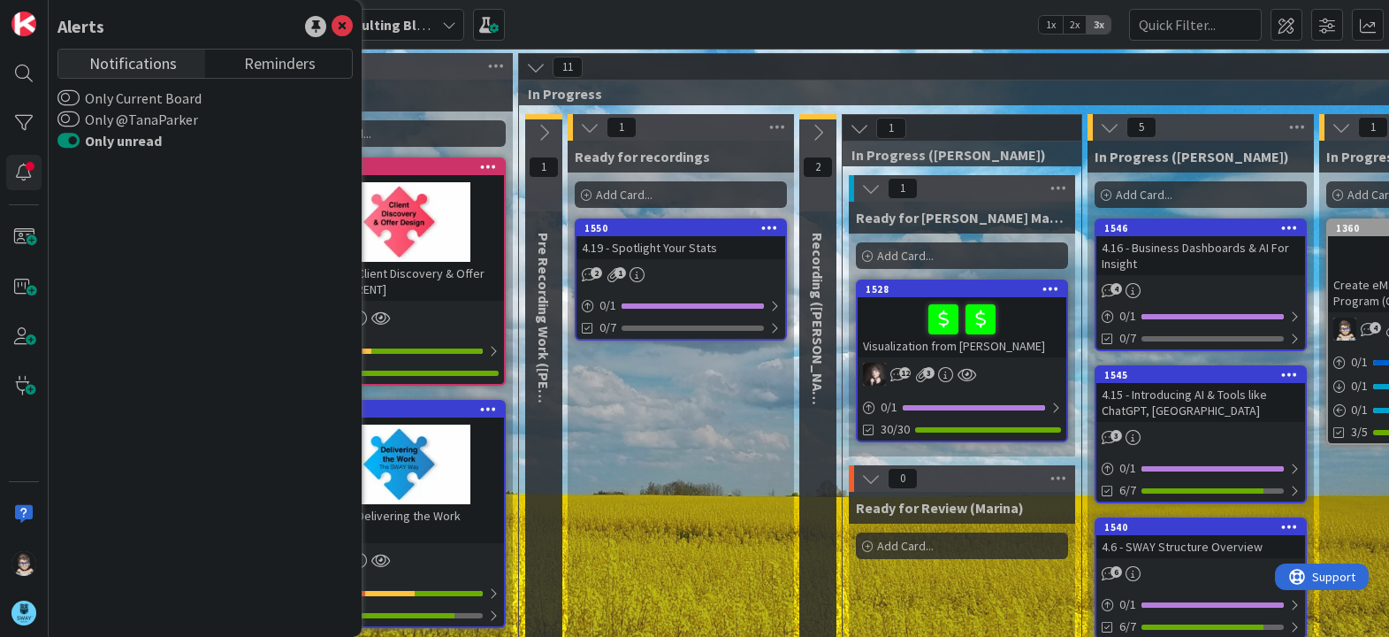
click at [345, 32] on icon at bounding box center [342, 26] width 21 height 21
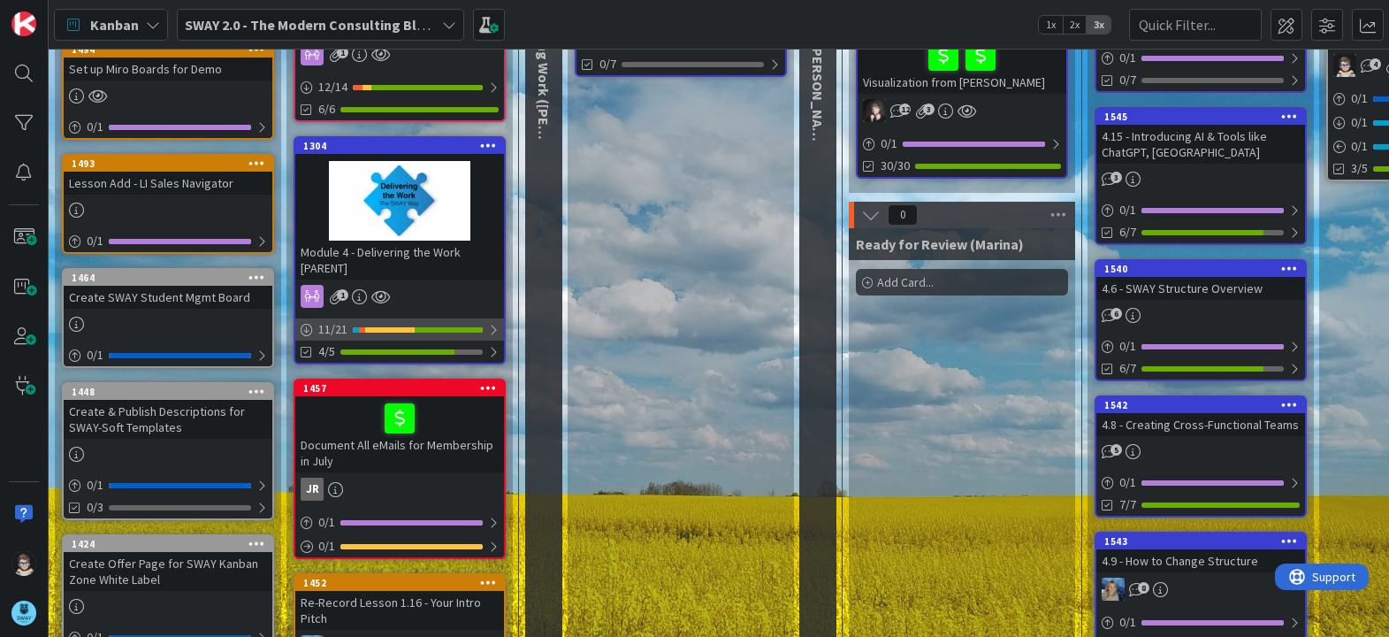
scroll to position [264, 0]
click at [494, 328] on div at bounding box center [493, 329] width 11 height 14
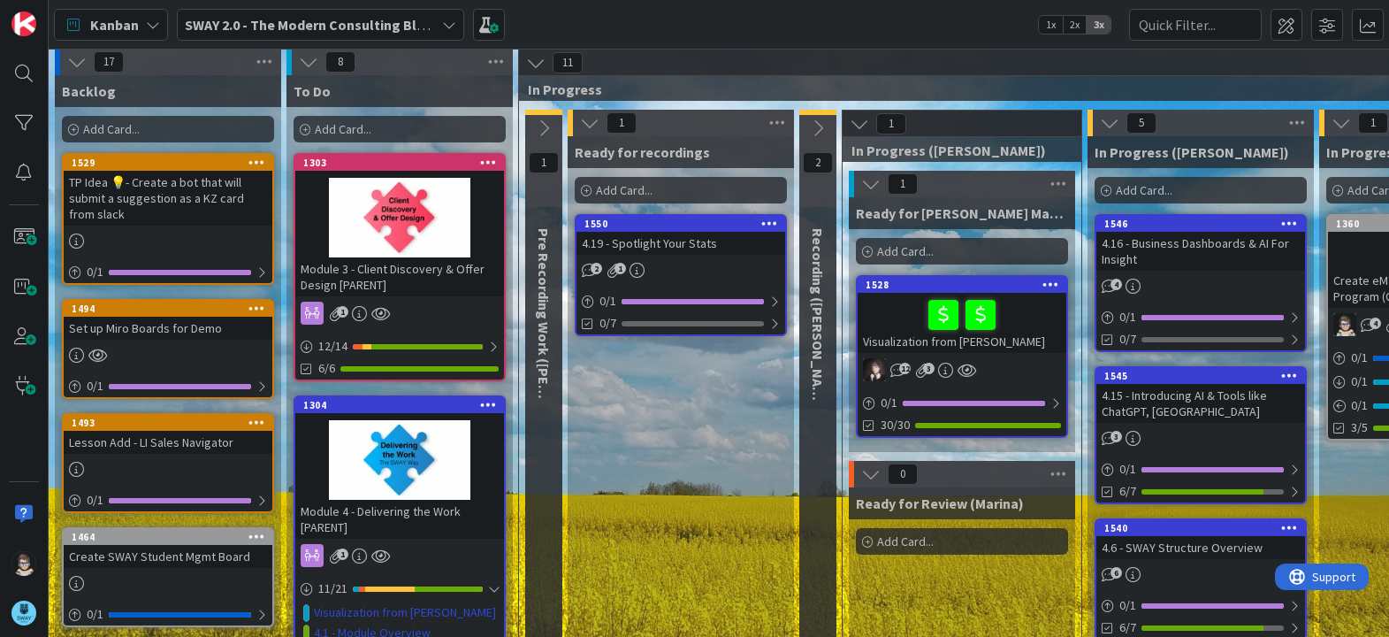
scroll to position [0, 0]
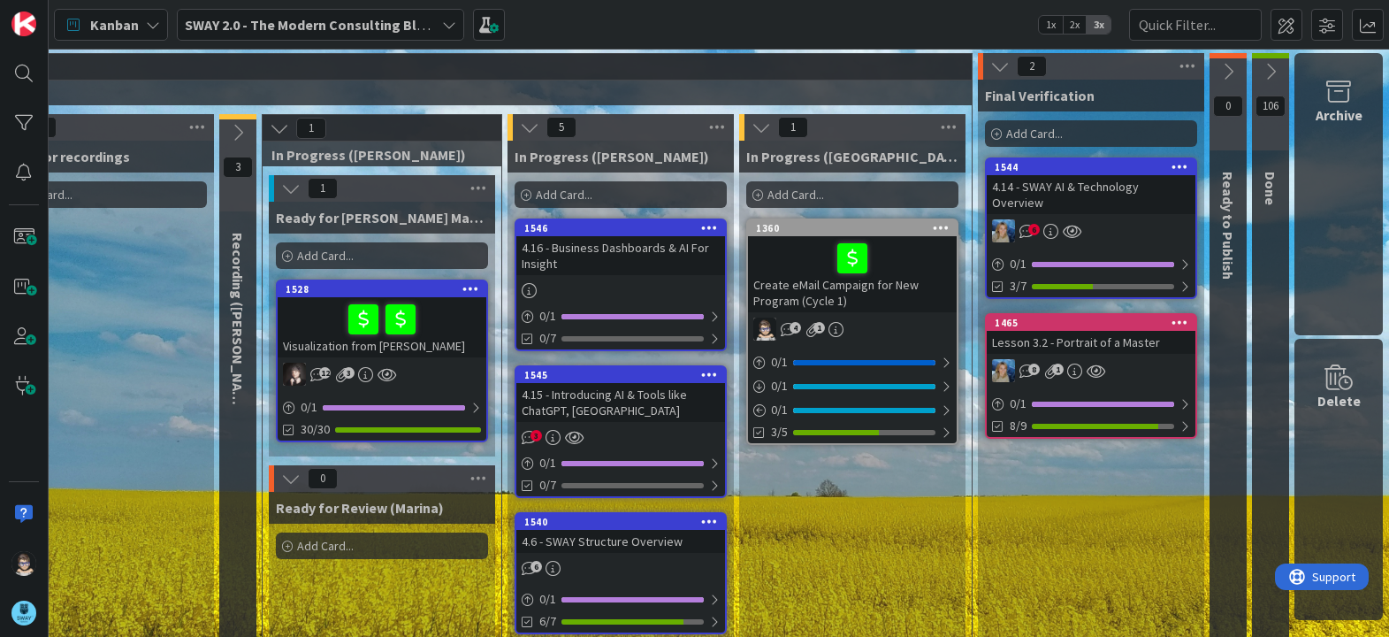
scroll to position [0, 593]
click at [1087, 165] on div "1544" at bounding box center [1095, 167] width 201 height 12
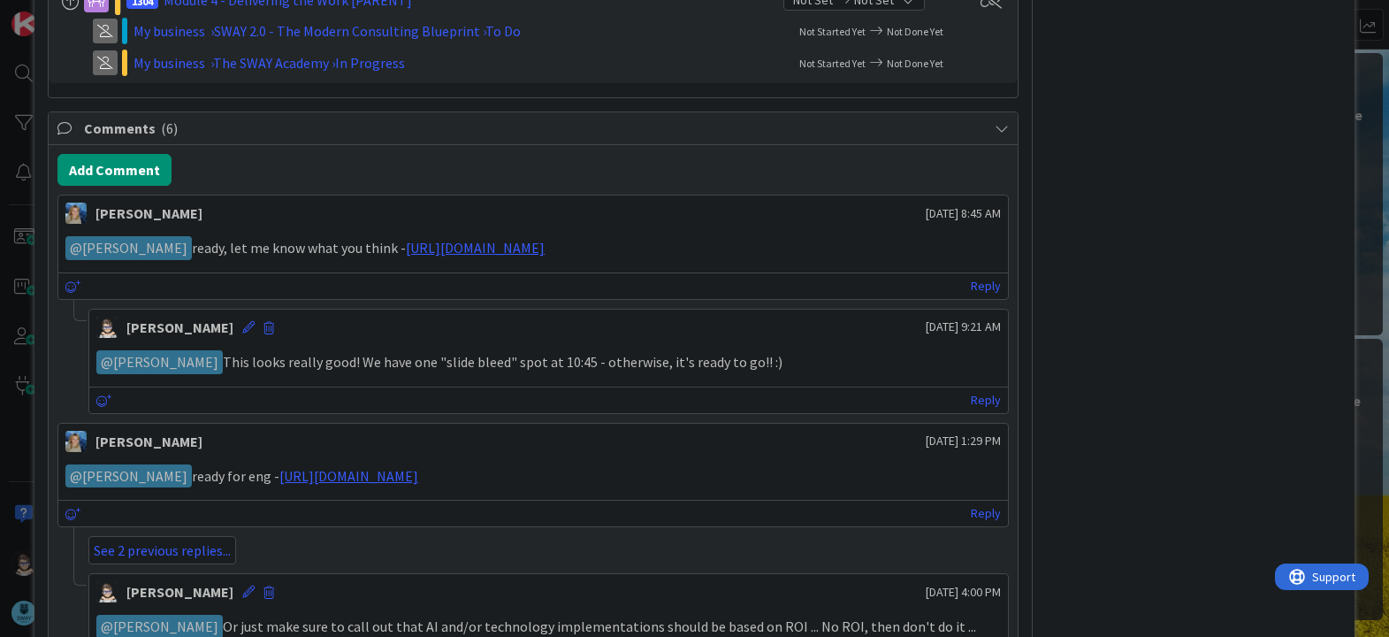
scroll to position [883, 0]
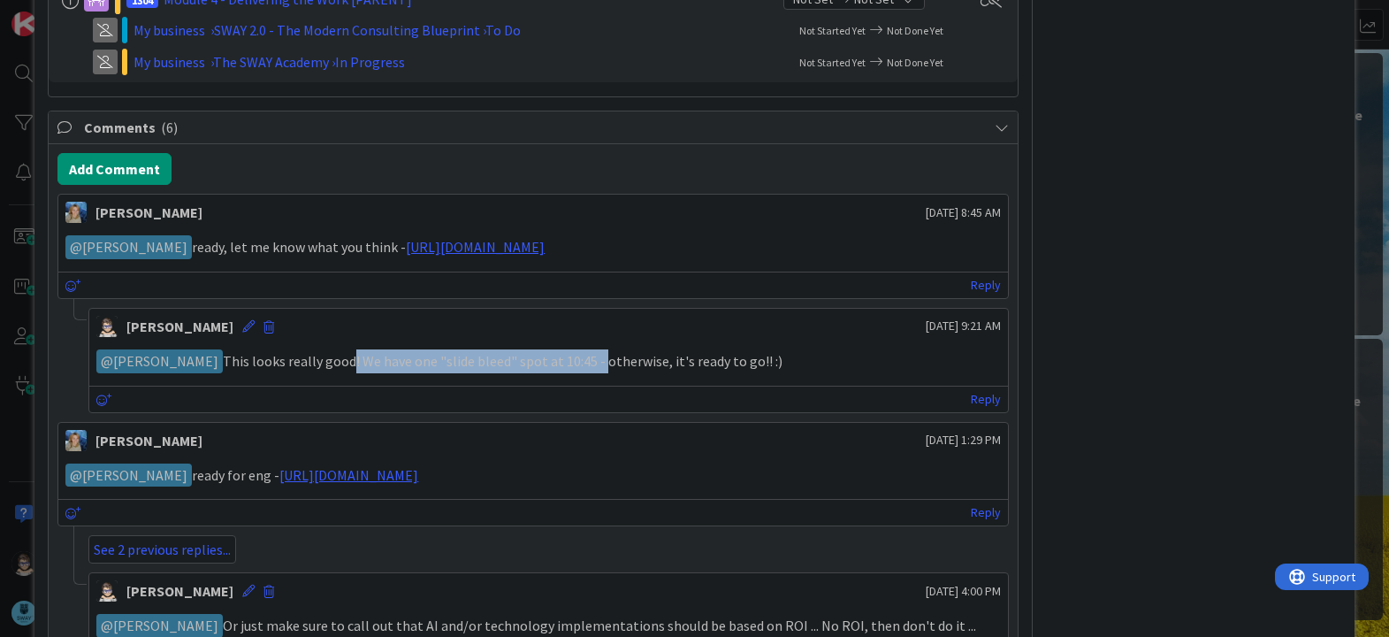
drag, startPoint x: 313, startPoint y: 364, endPoint x: 564, endPoint y: 367, distance: 251.2
click at [564, 367] on p "﻿ @ [PERSON_NAME] ﻿ This looks really good! We have one "slide bleed" spot at 1…" at bounding box center [548, 361] width 904 height 24
click at [564, 366] on p "﻿ @ [PERSON_NAME] ﻿ This looks really good! We have one "slide bleed" spot at 1…" at bounding box center [548, 361] width 904 height 24
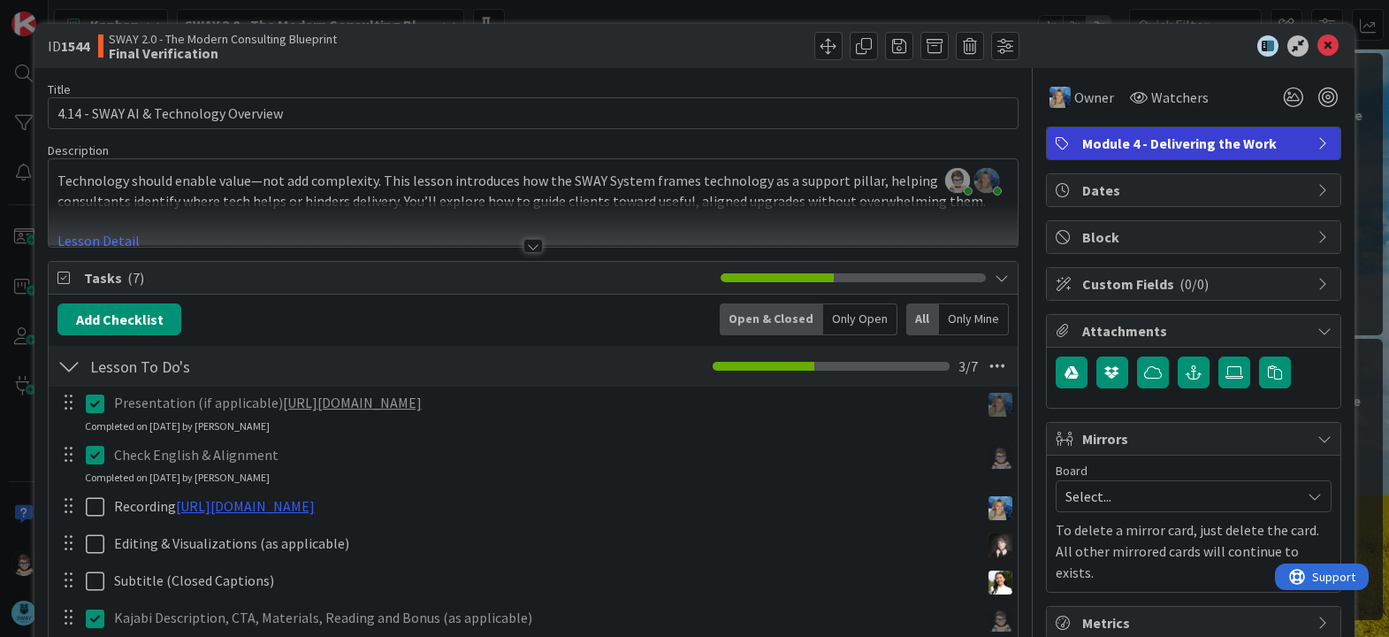
scroll to position [0, 0]
click at [1318, 44] on icon at bounding box center [1328, 46] width 21 height 21
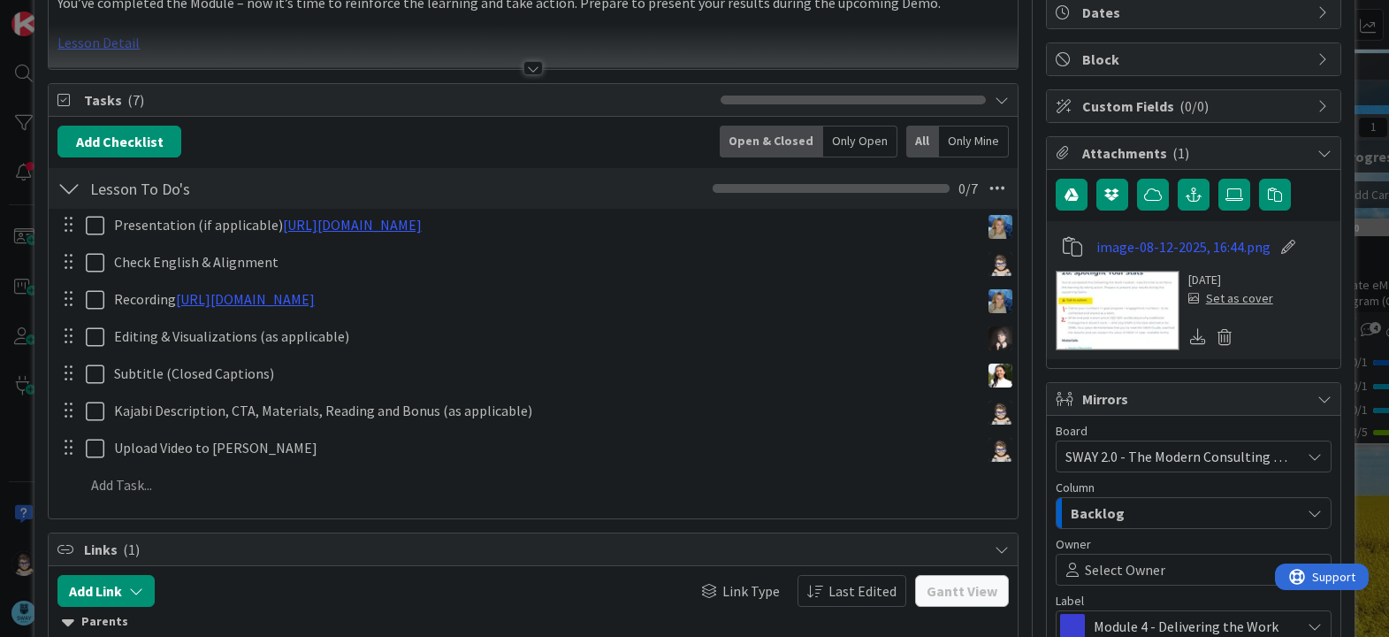
scroll to position [177, 0]
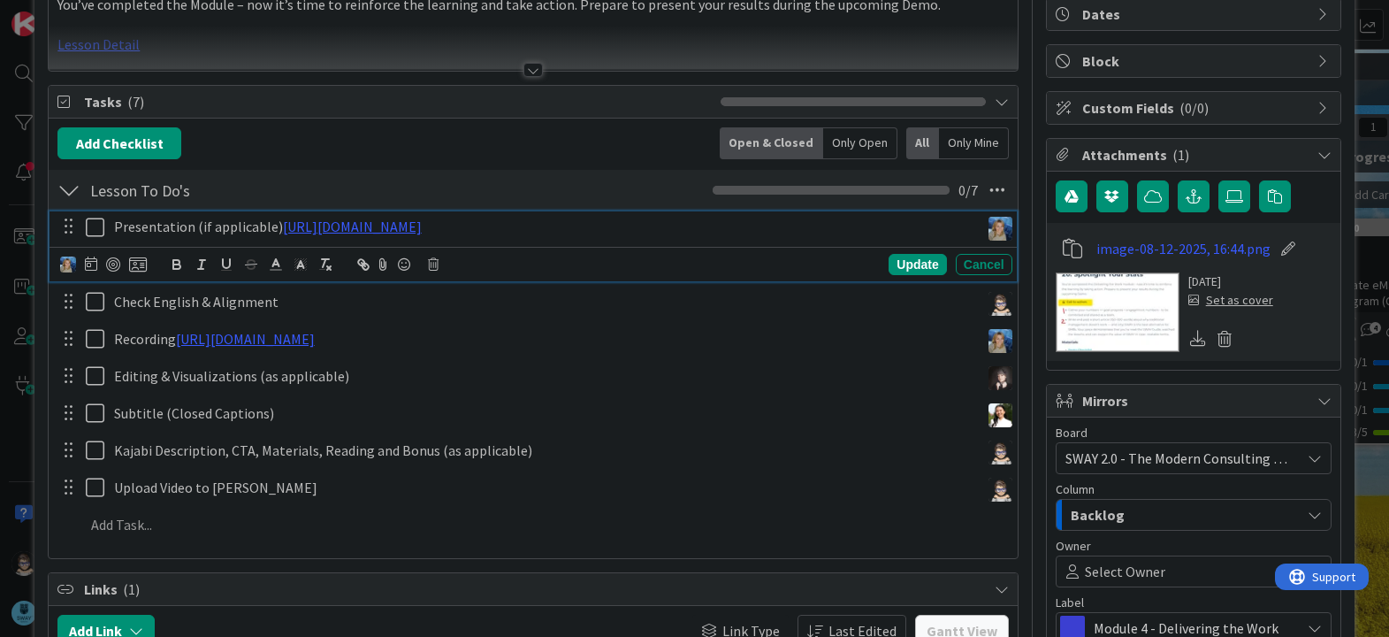
click at [90, 226] on icon at bounding box center [99, 227] width 27 height 21
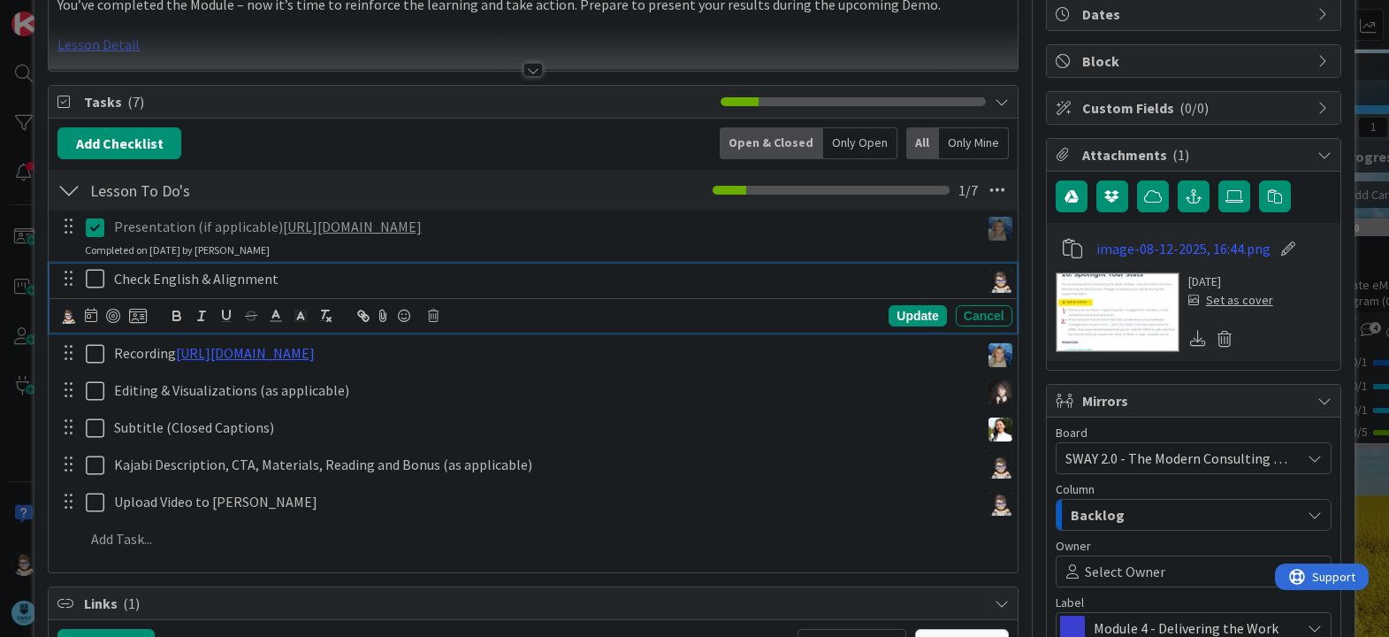
click at [90, 278] on icon at bounding box center [99, 278] width 27 height 21
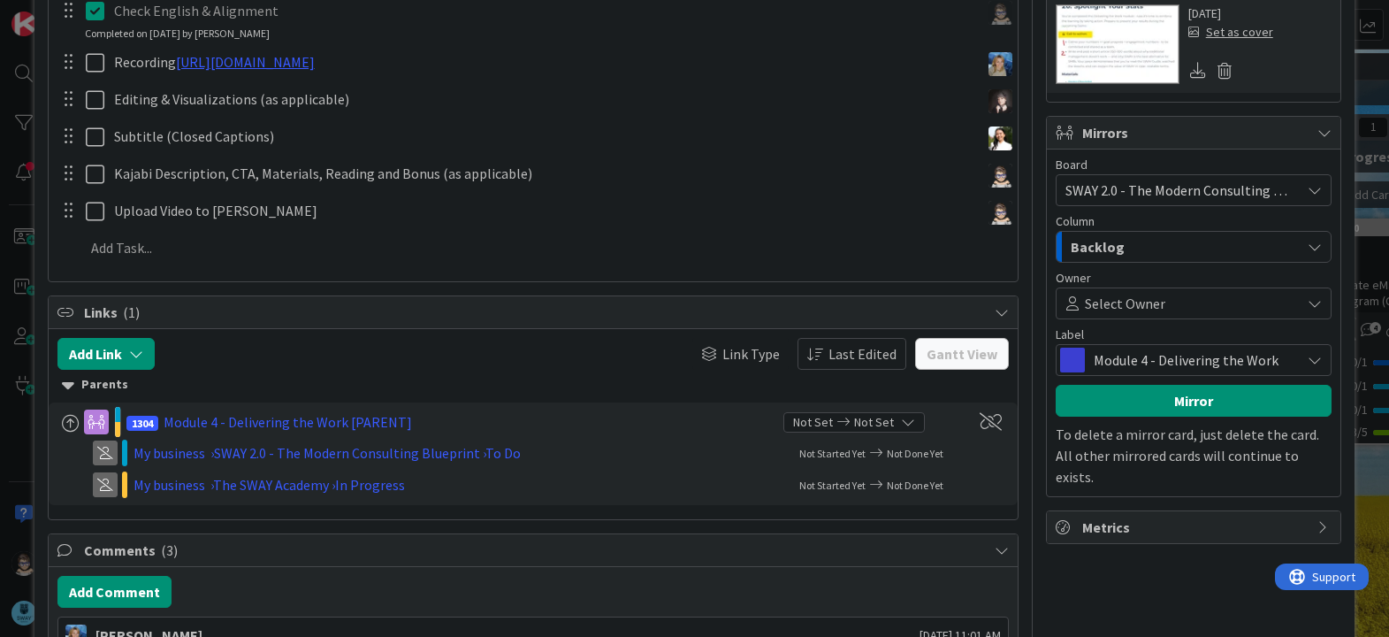
scroll to position [443, 0]
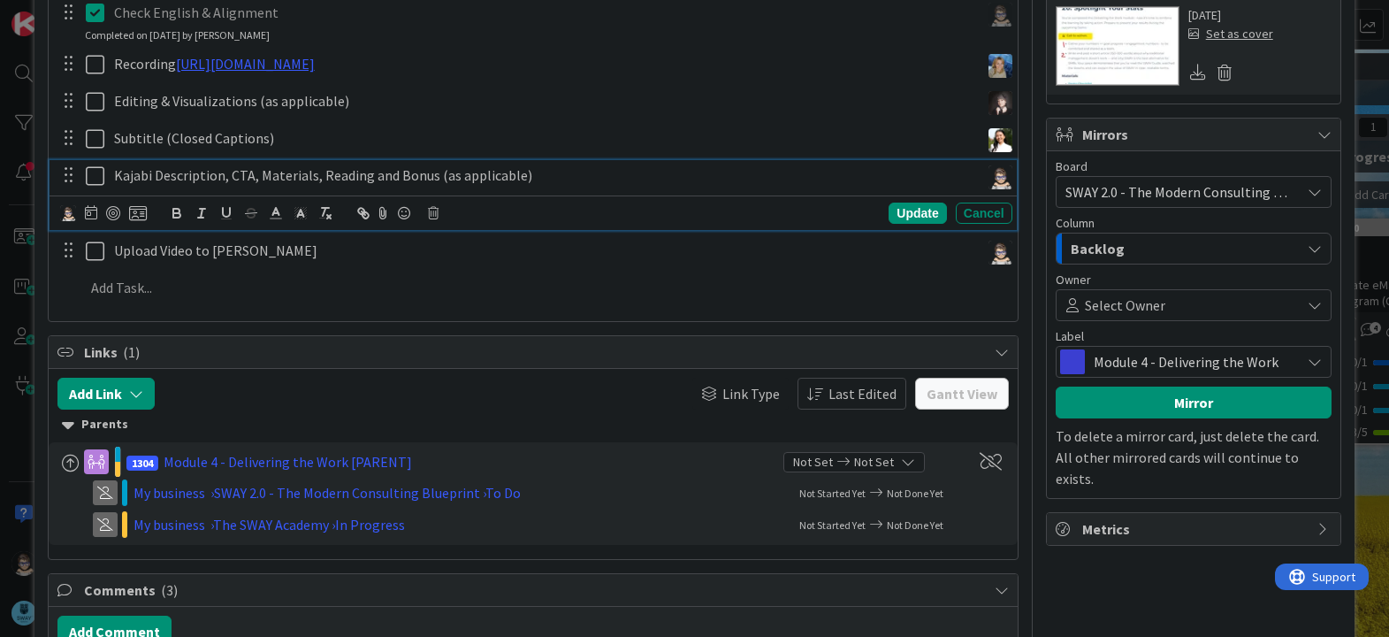
click at [96, 180] on icon at bounding box center [99, 175] width 27 height 21
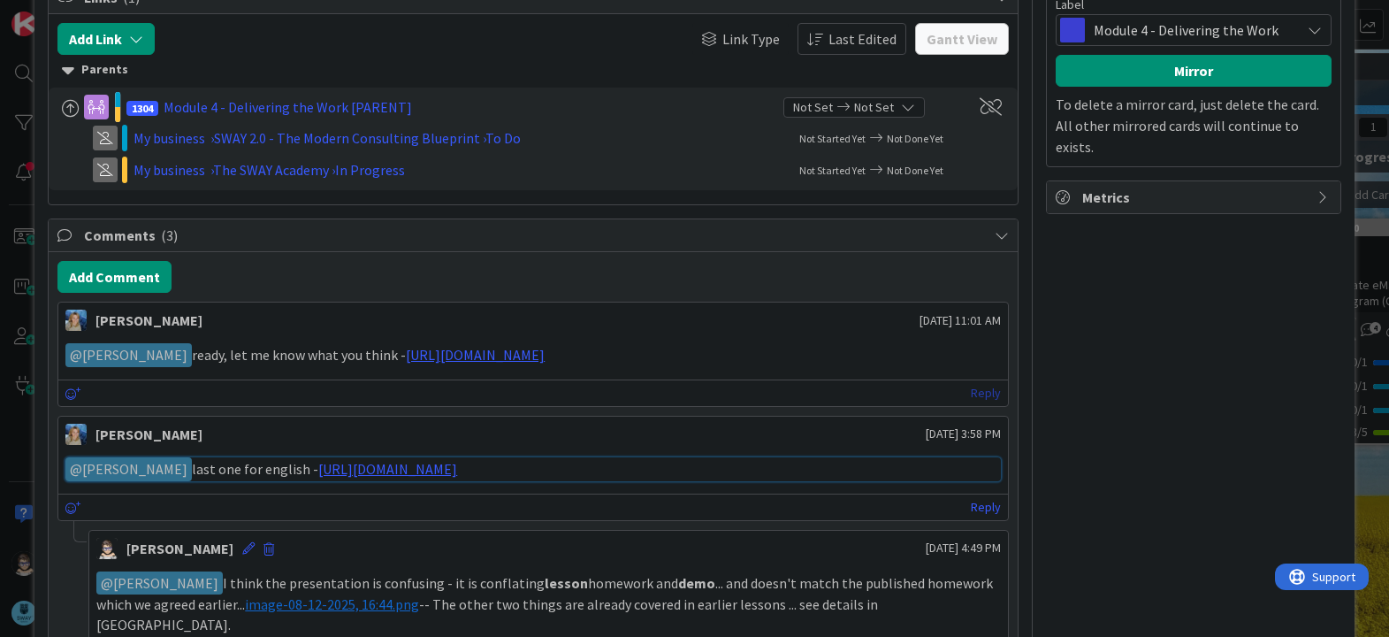
scroll to position [774, 0]
click at [971, 394] on link "Reply" at bounding box center [986, 394] width 30 height 22
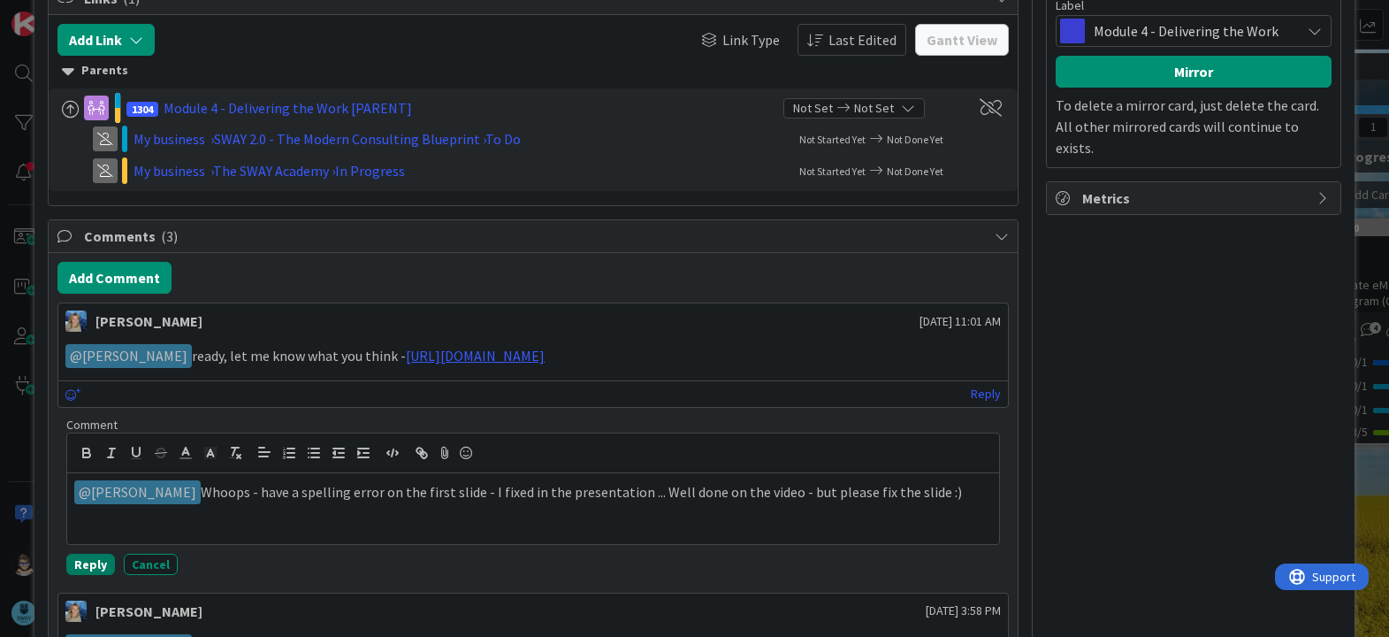
click at [96, 563] on button "Reply" at bounding box center [90, 564] width 49 height 21
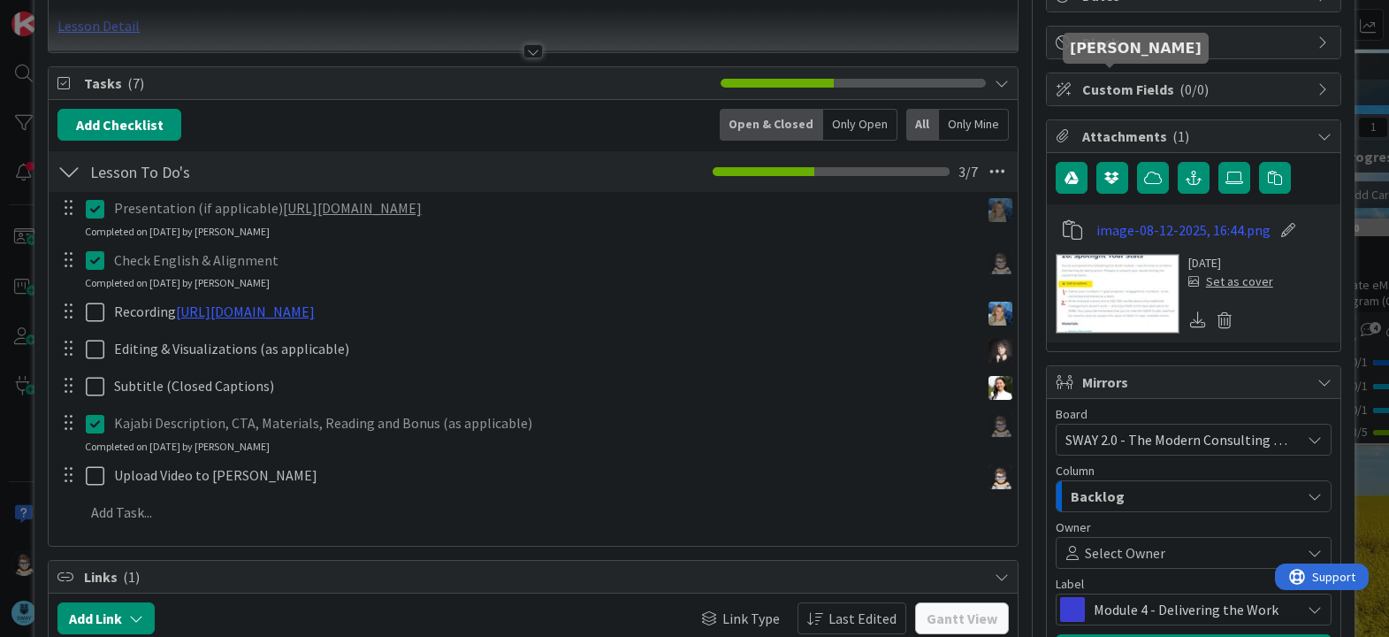
scroll to position [0, 0]
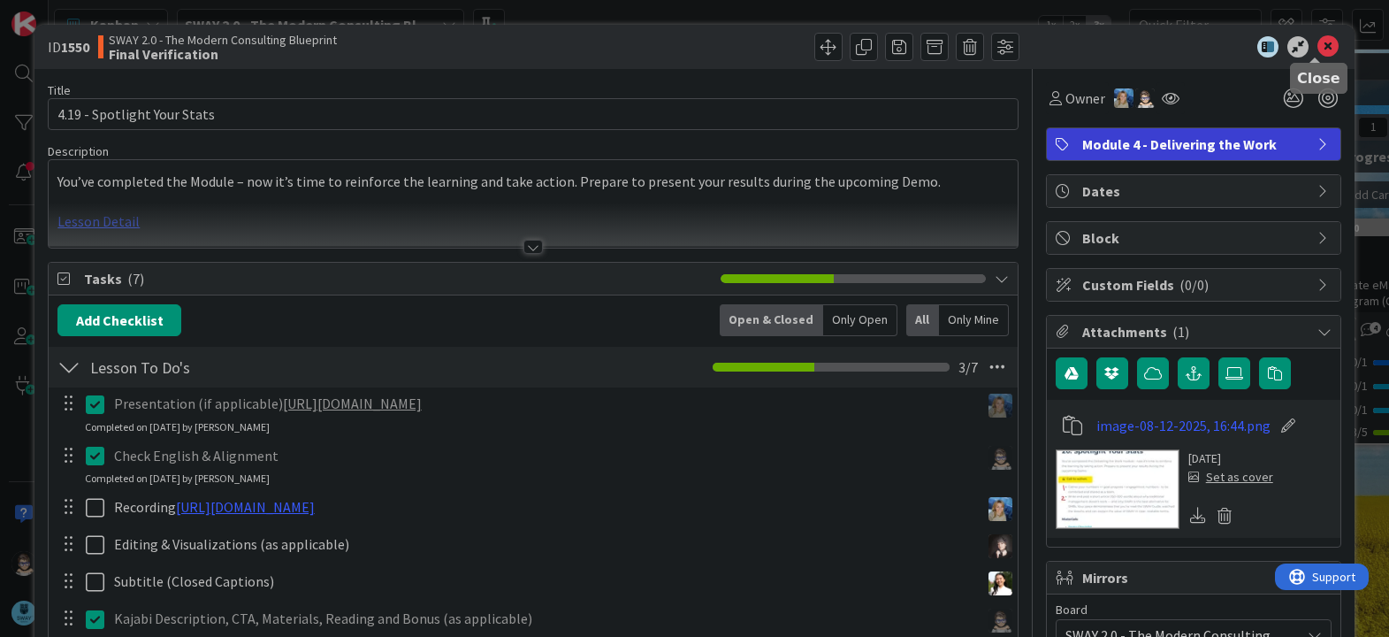
click at [1318, 45] on icon at bounding box center [1328, 46] width 21 height 21
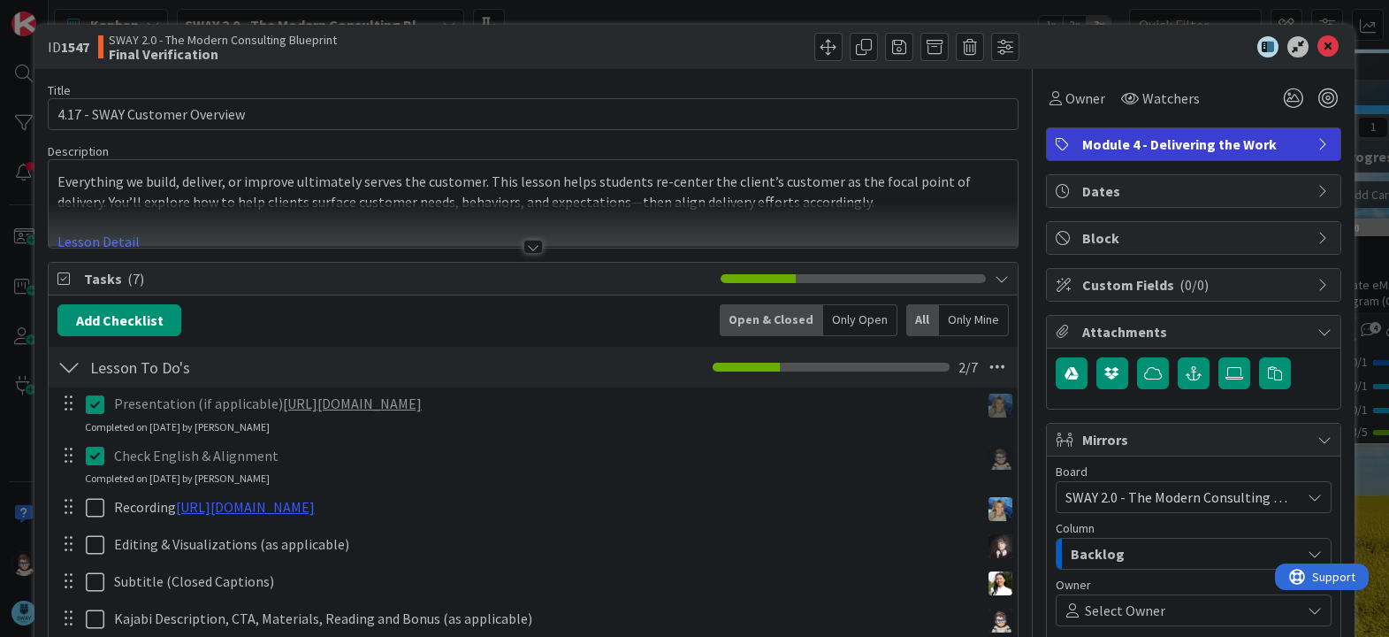
click at [524, 246] on div at bounding box center [533, 247] width 19 height 14
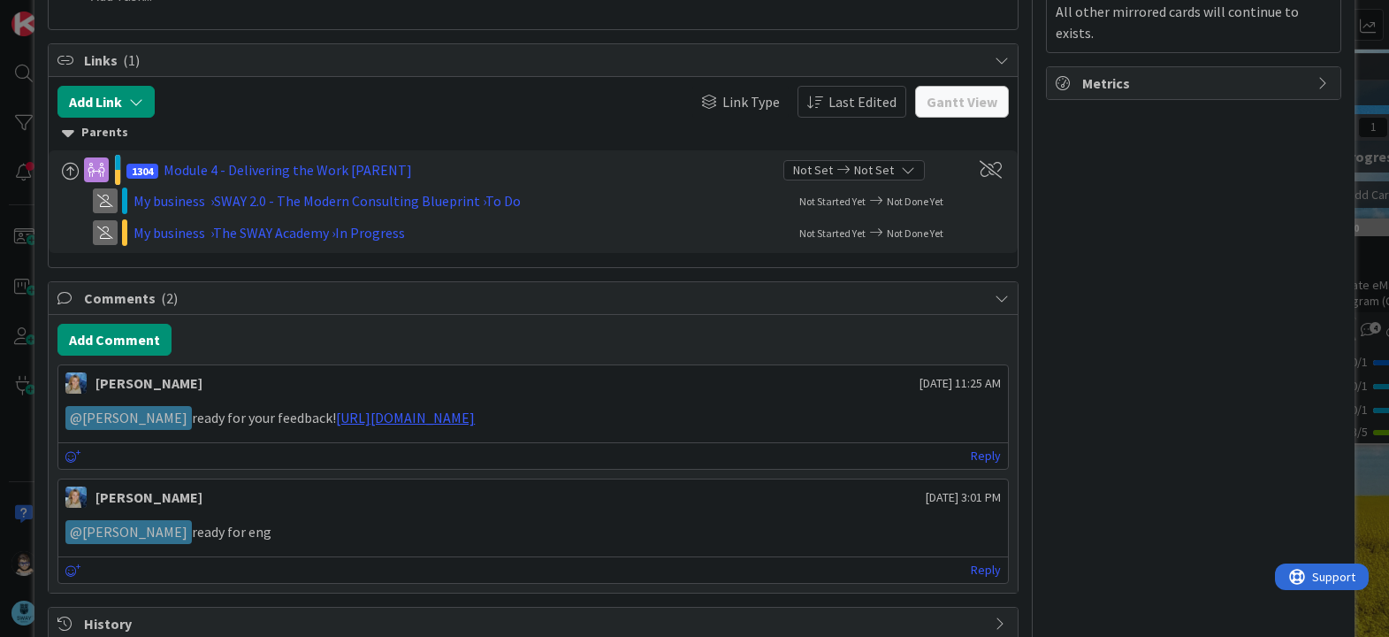
scroll to position [792, 0]
